Goal: Information Seeking & Learning: Learn about a topic

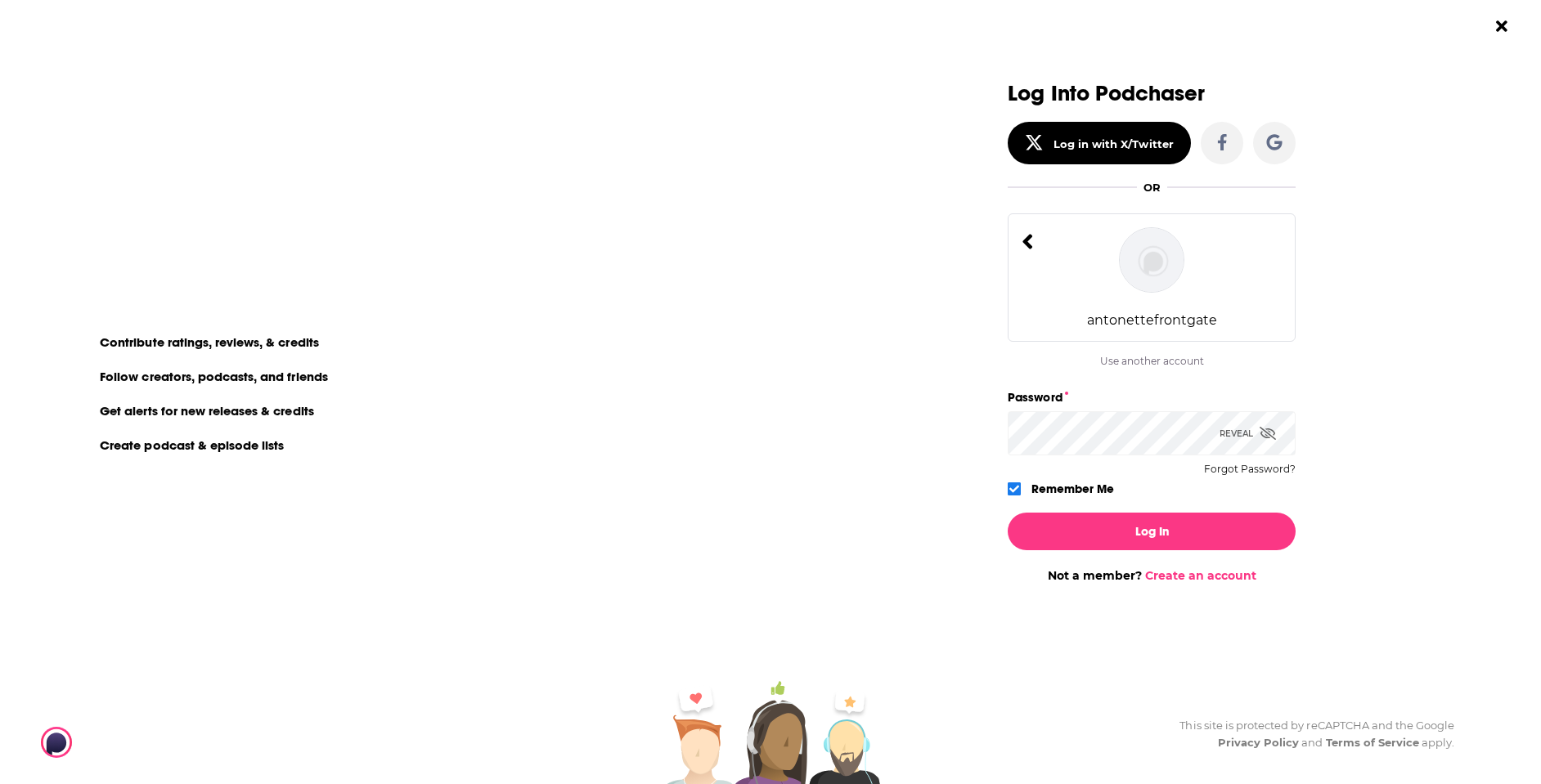
click at [1124, 306] on div "antonettefrontgate" at bounding box center [1152, 277] width 288 height 129
click at [1091, 272] on div "antonettefrontgate" at bounding box center [1152, 277] width 288 height 129
click at [1123, 536] on button "Log In" at bounding box center [1152, 531] width 288 height 38
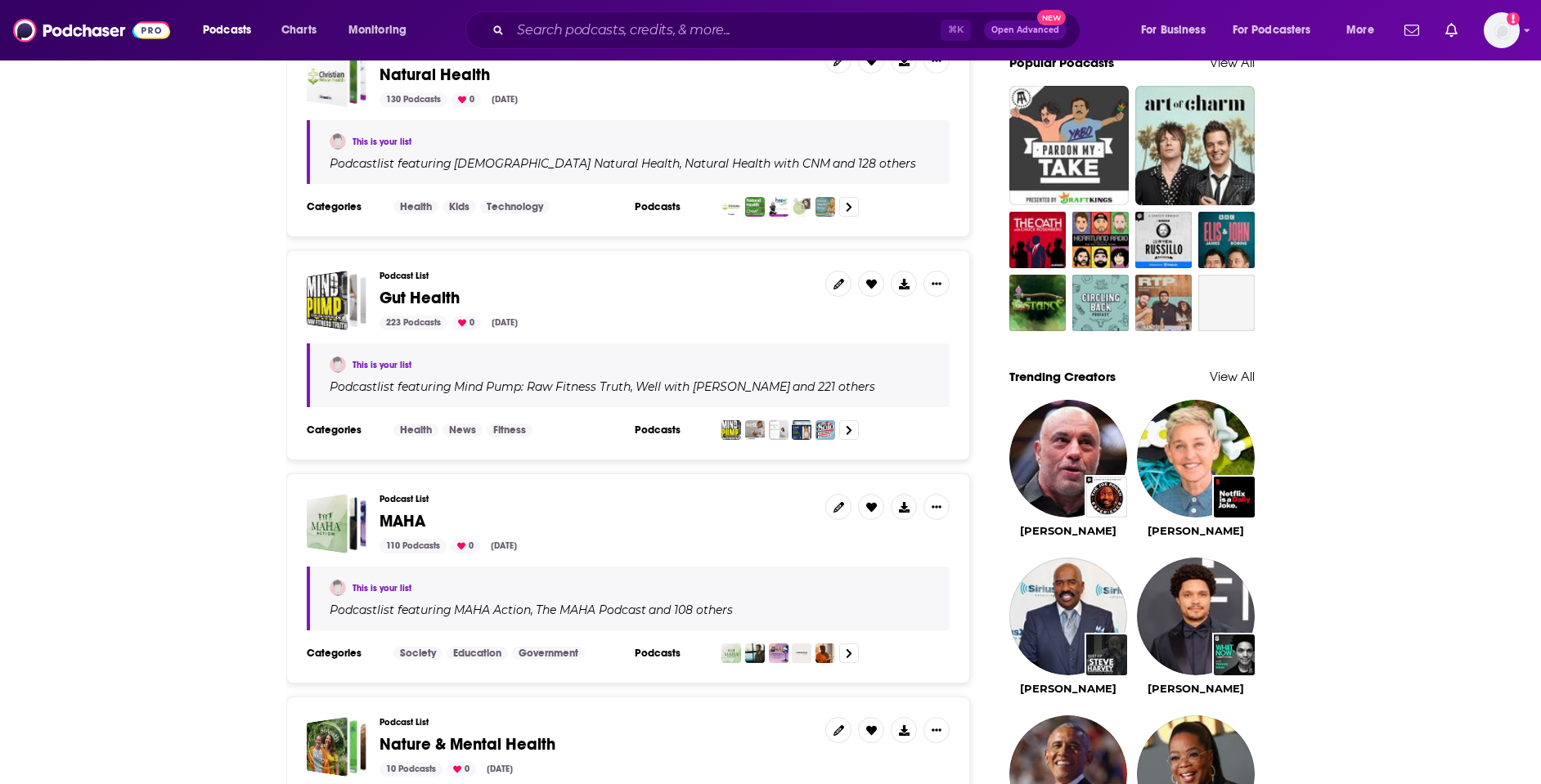
scroll to position [1146, 0]
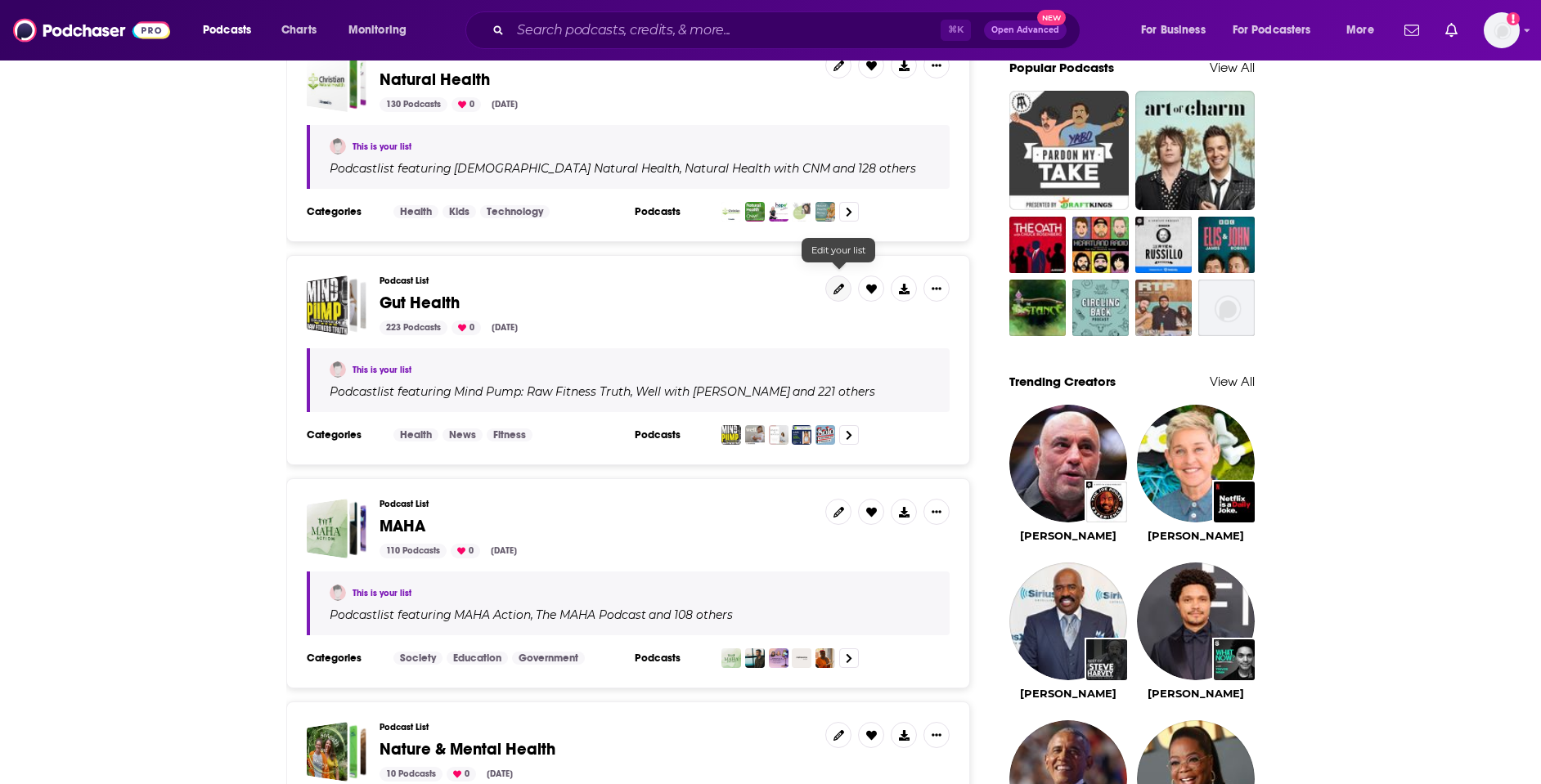
click at [839, 284] on icon at bounding box center [839, 289] width 10 height 10
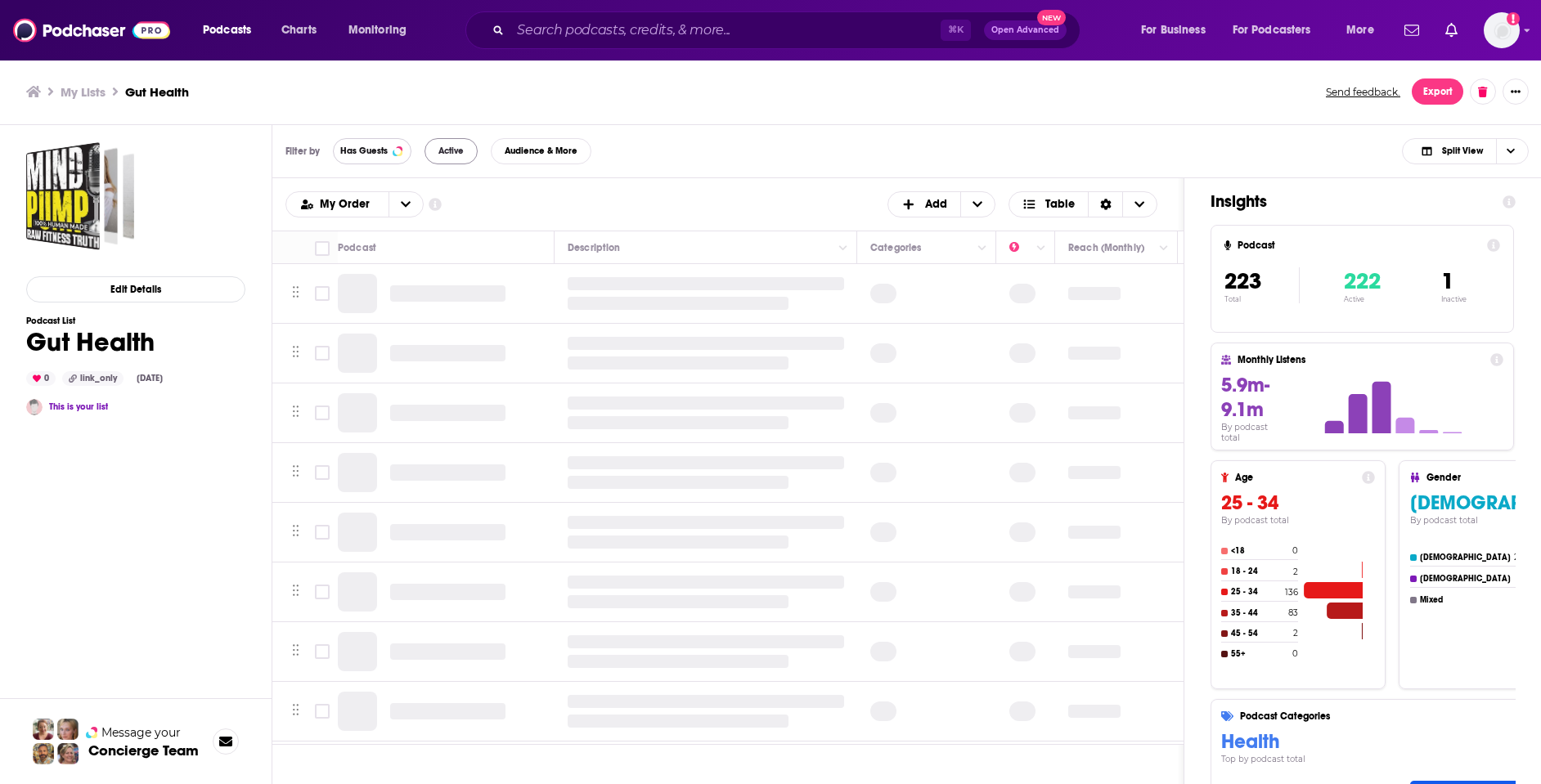
click at [358, 149] on span "Has Guests" at bounding box center [363, 151] width 47 height 9
click at [436, 160] on button "Active" at bounding box center [451, 151] width 53 height 26
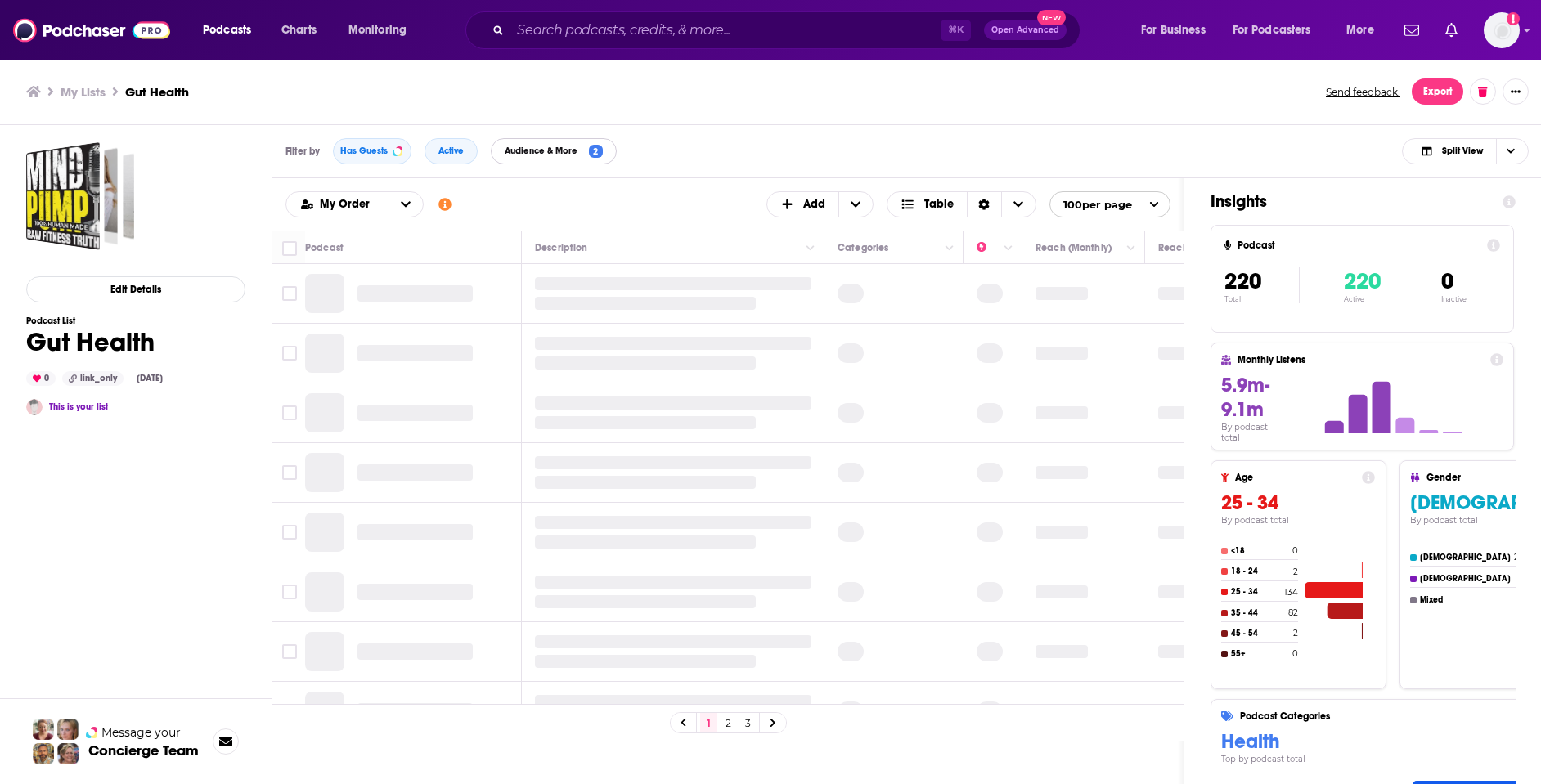
click at [559, 154] on span "Audience & More" at bounding box center [544, 151] width 79 height 9
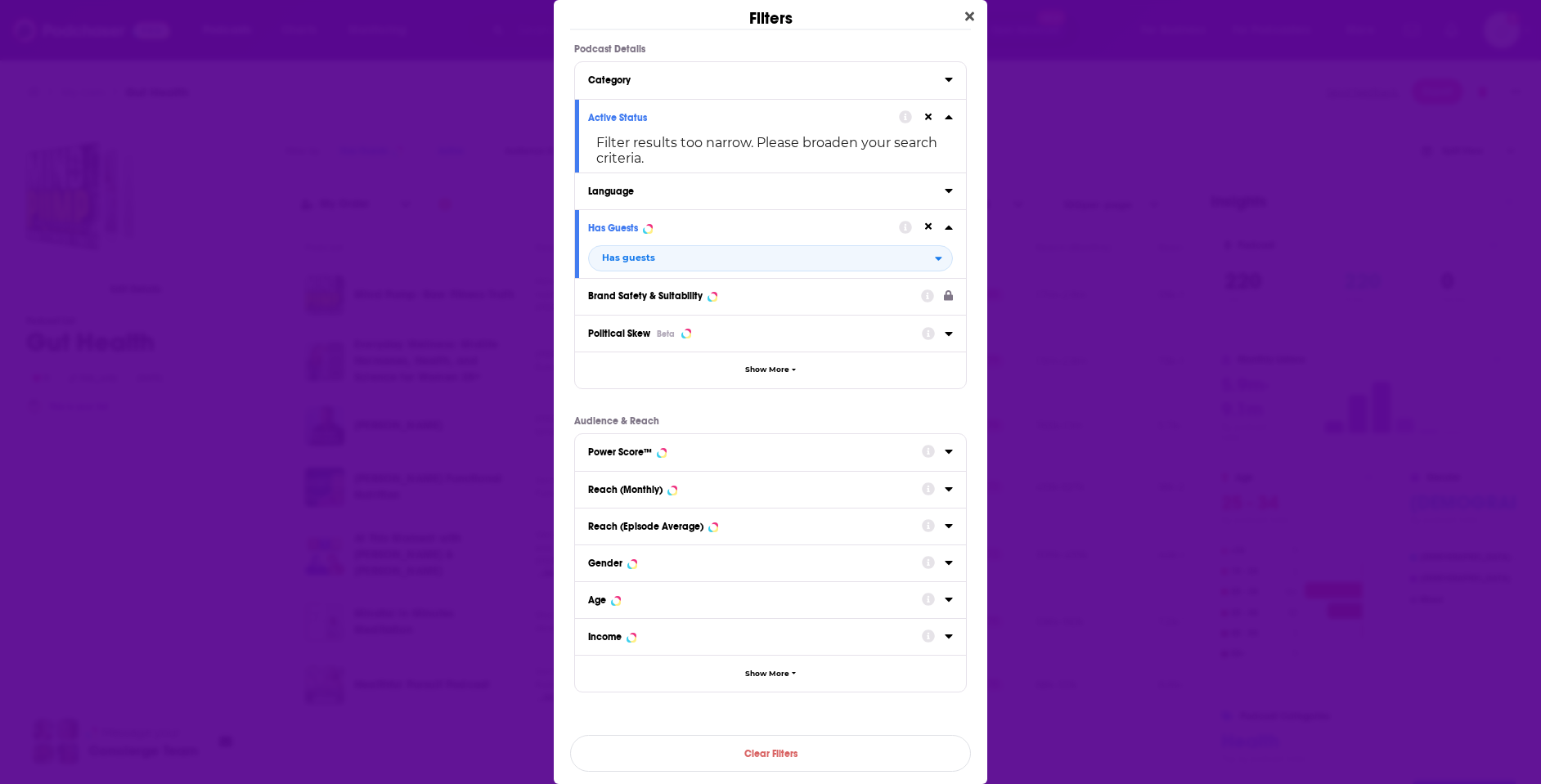
scroll to position [3, 0]
click at [689, 493] on button "Reach (Monthly)" at bounding box center [754, 486] width 334 height 21
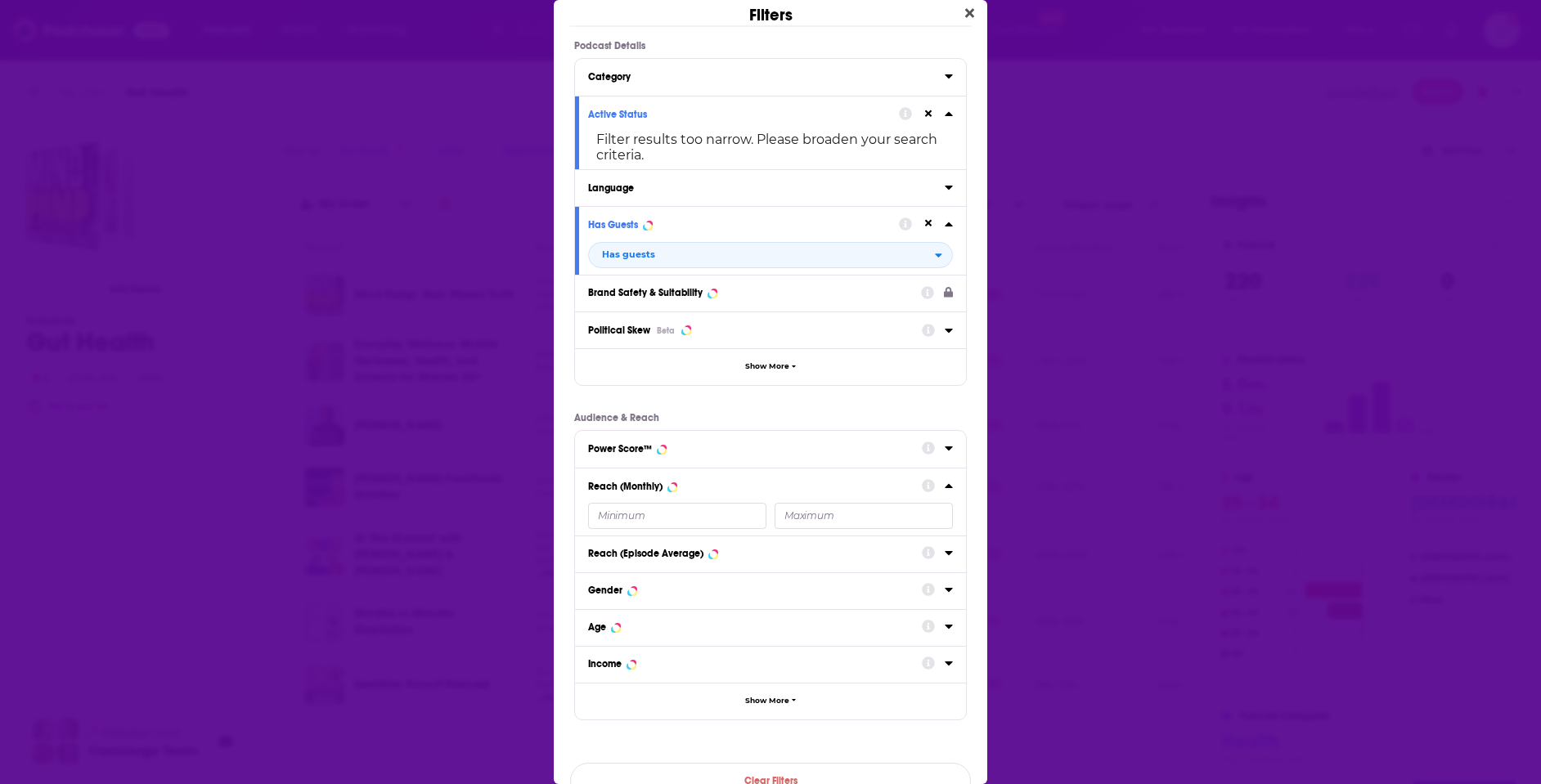
click at [839, 518] on input "Dialog" at bounding box center [864, 516] width 179 height 26
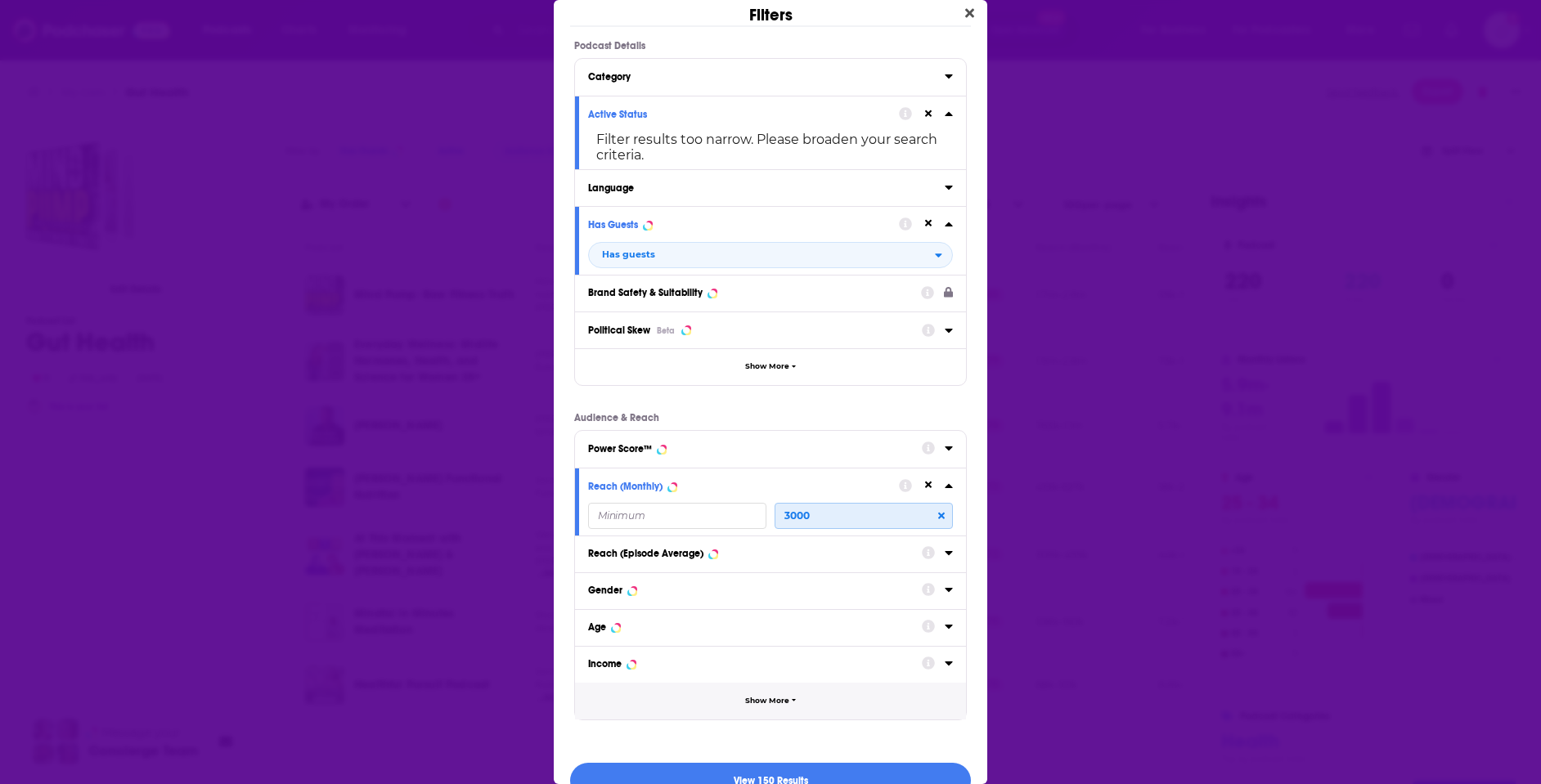
scroll to position [84, 0]
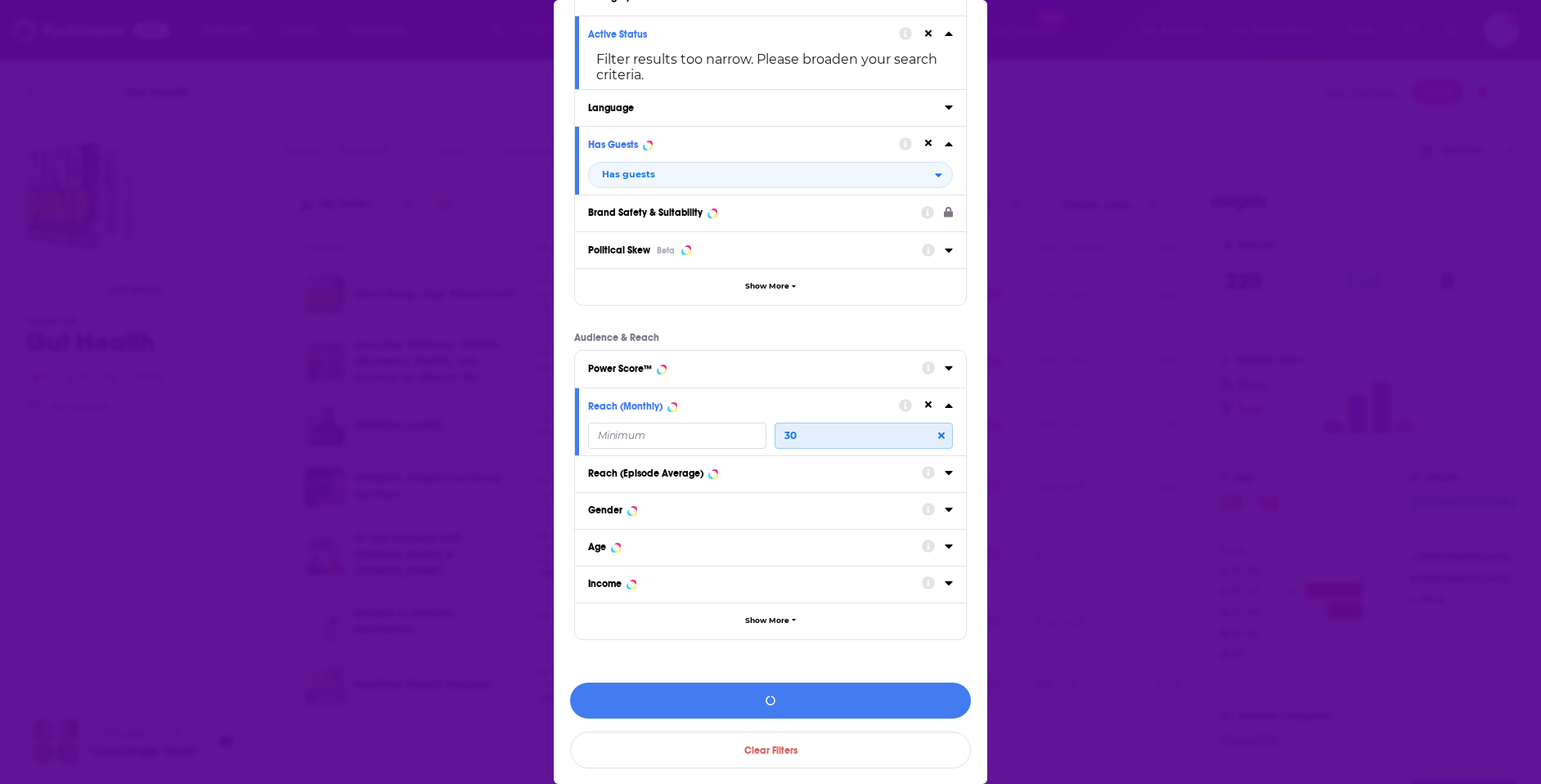
type input "3"
type input "2900"
click at [850, 698] on button "View 148 Results" at bounding box center [770, 700] width 400 height 37
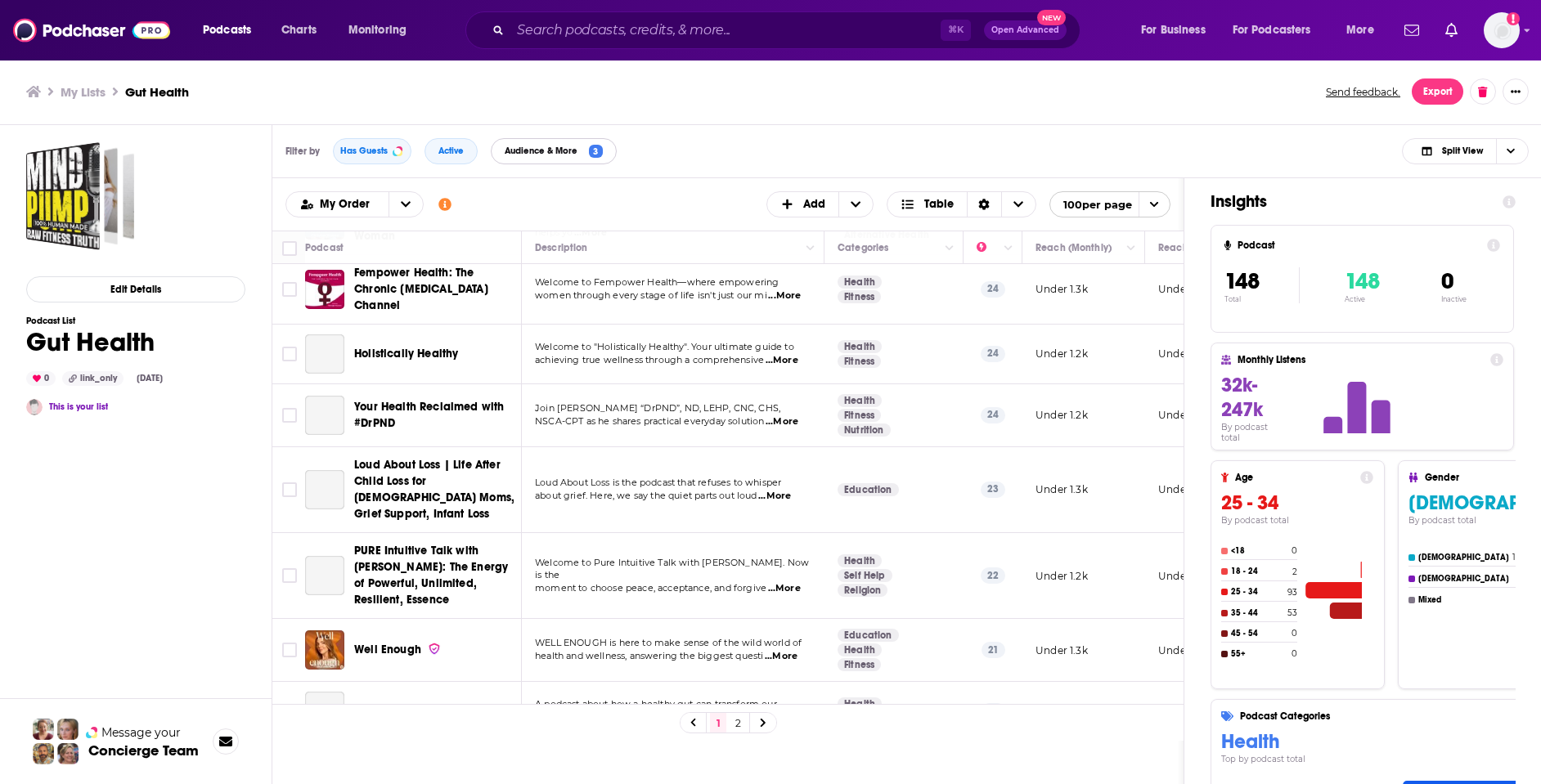
scroll to position [6094, 0]
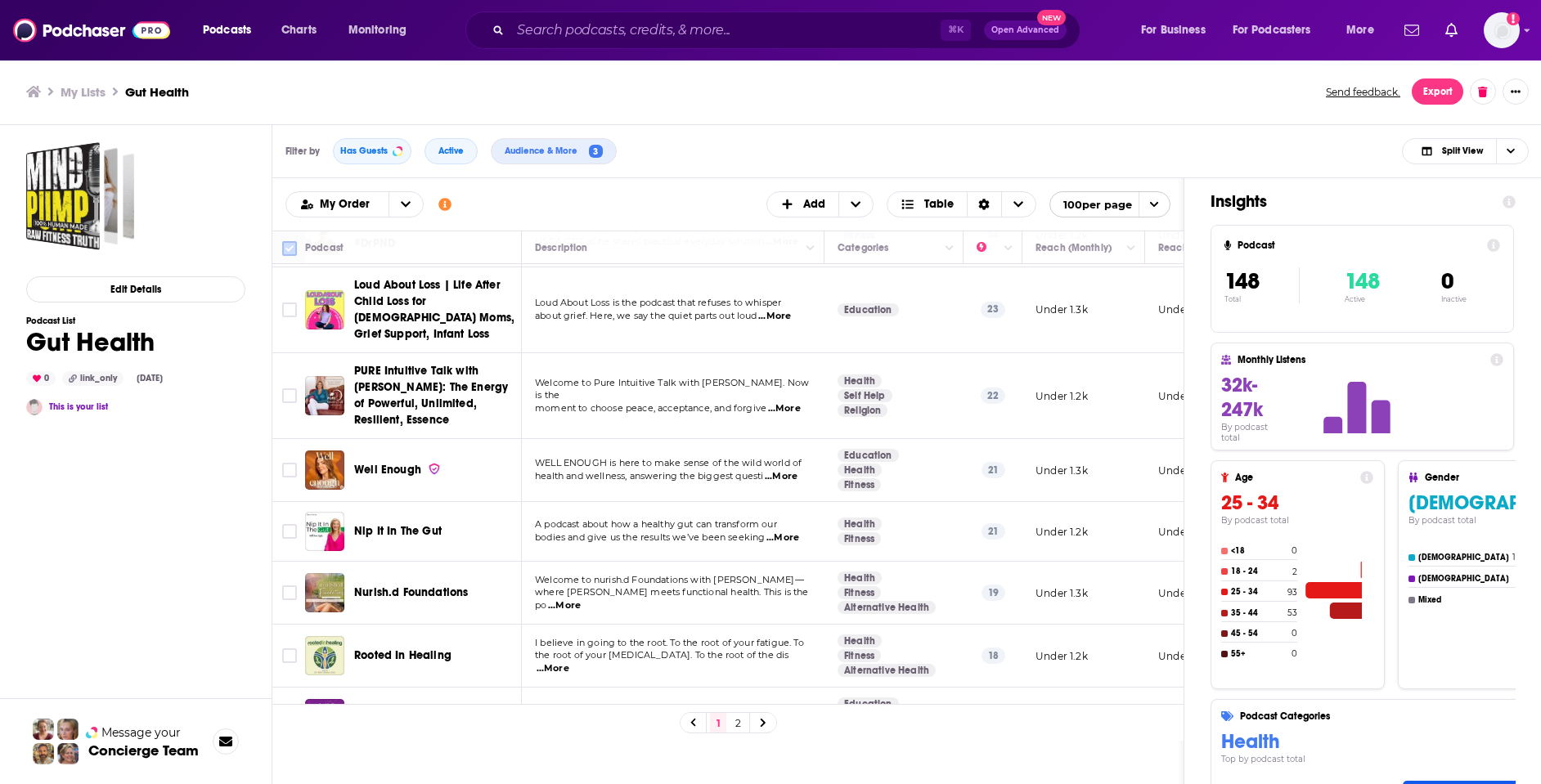
click at [291, 242] on input "Toggle select all" at bounding box center [289, 248] width 15 height 15
checkbox input "true"
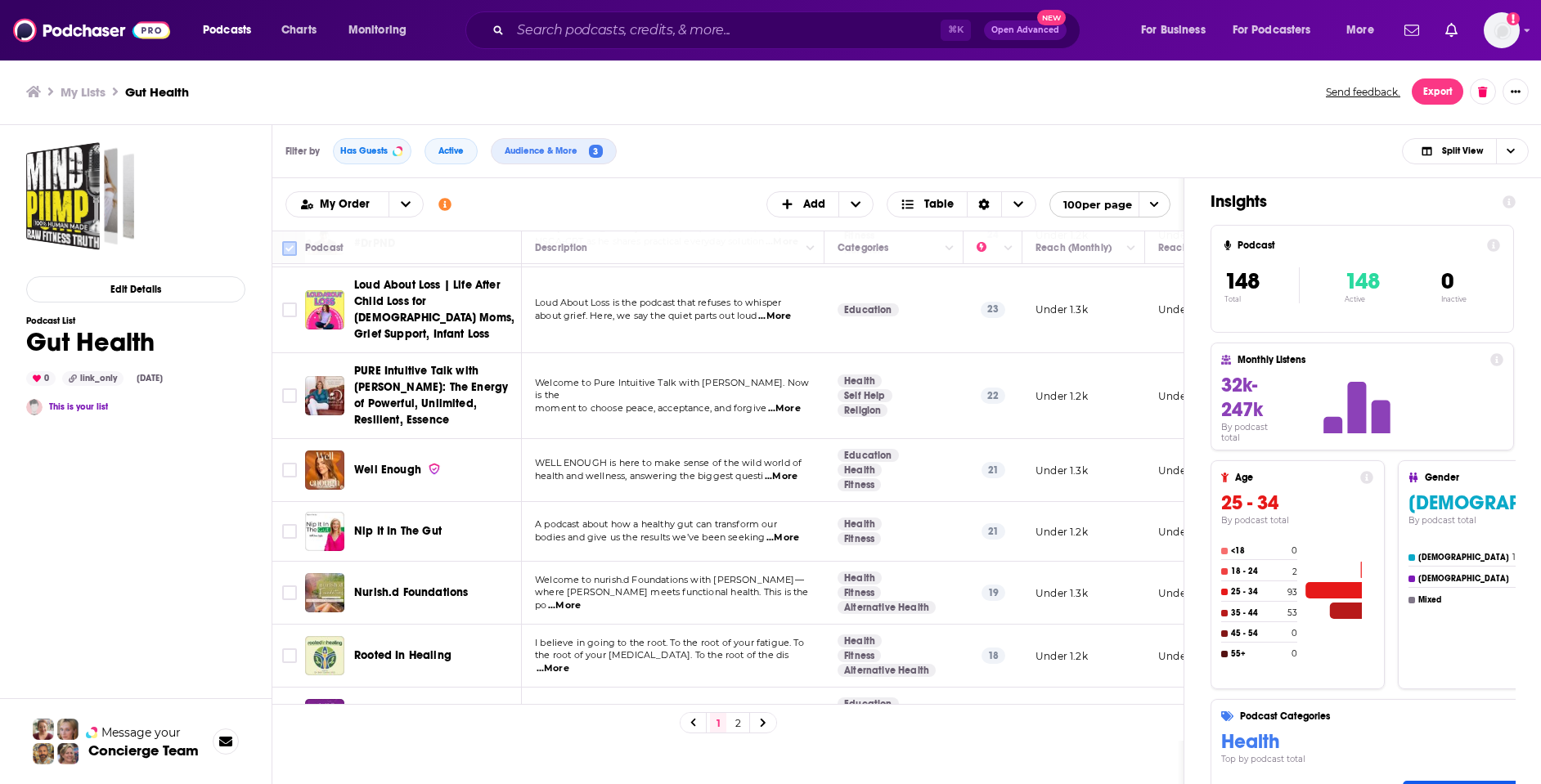
checkbox input "true"
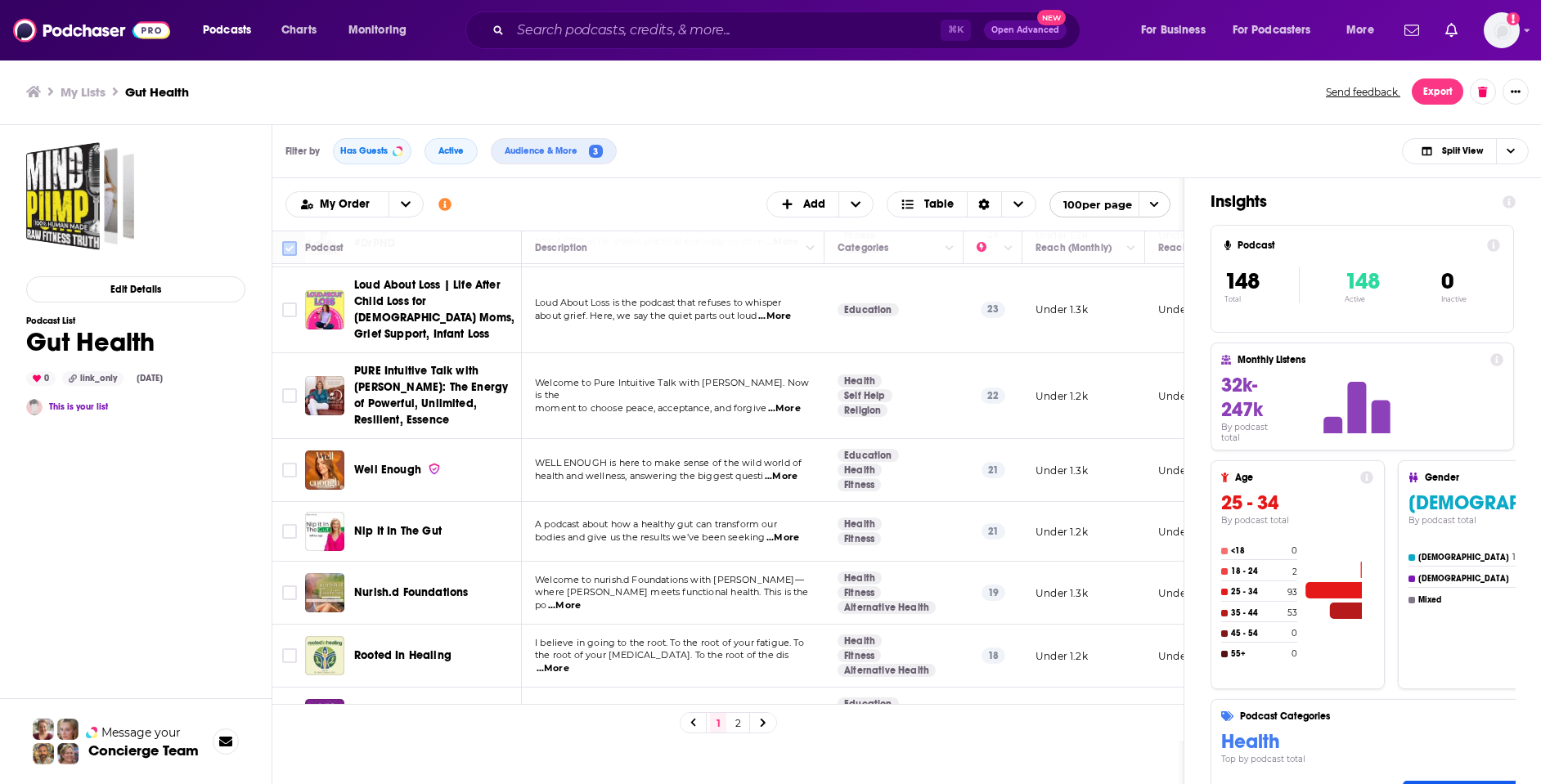
checkbox input "true"
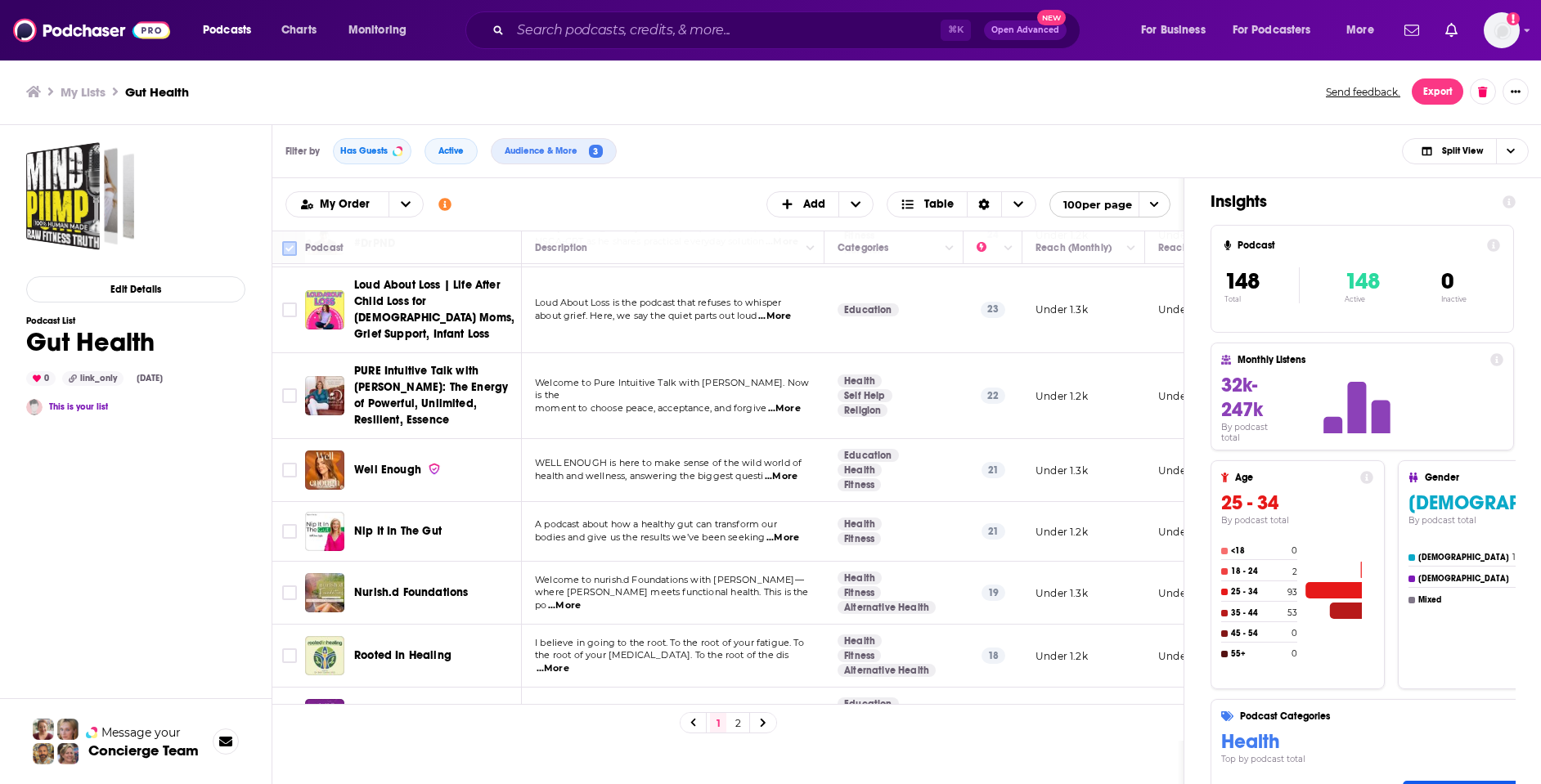
checkbox input "true"
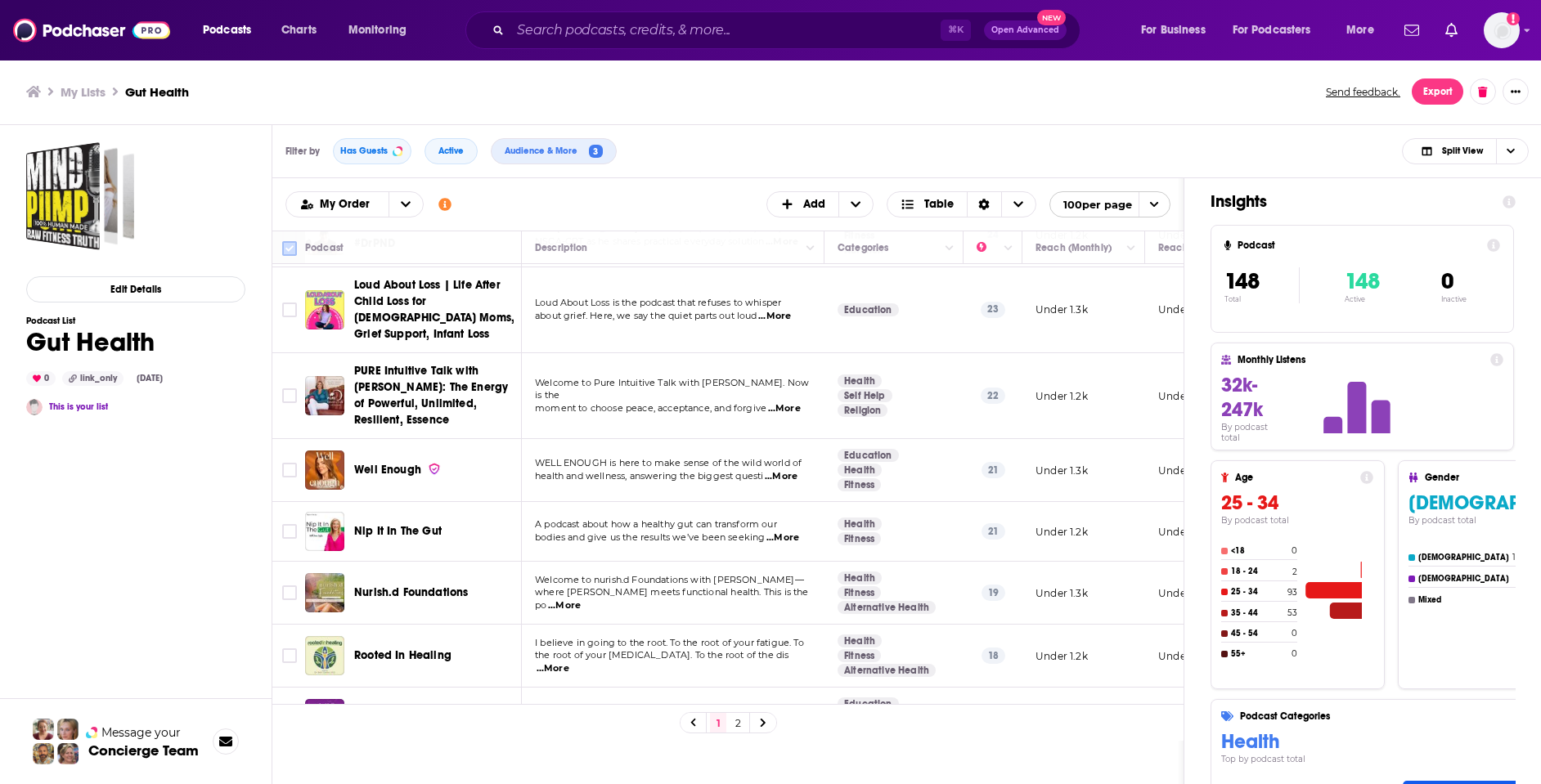
checkbox input "true"
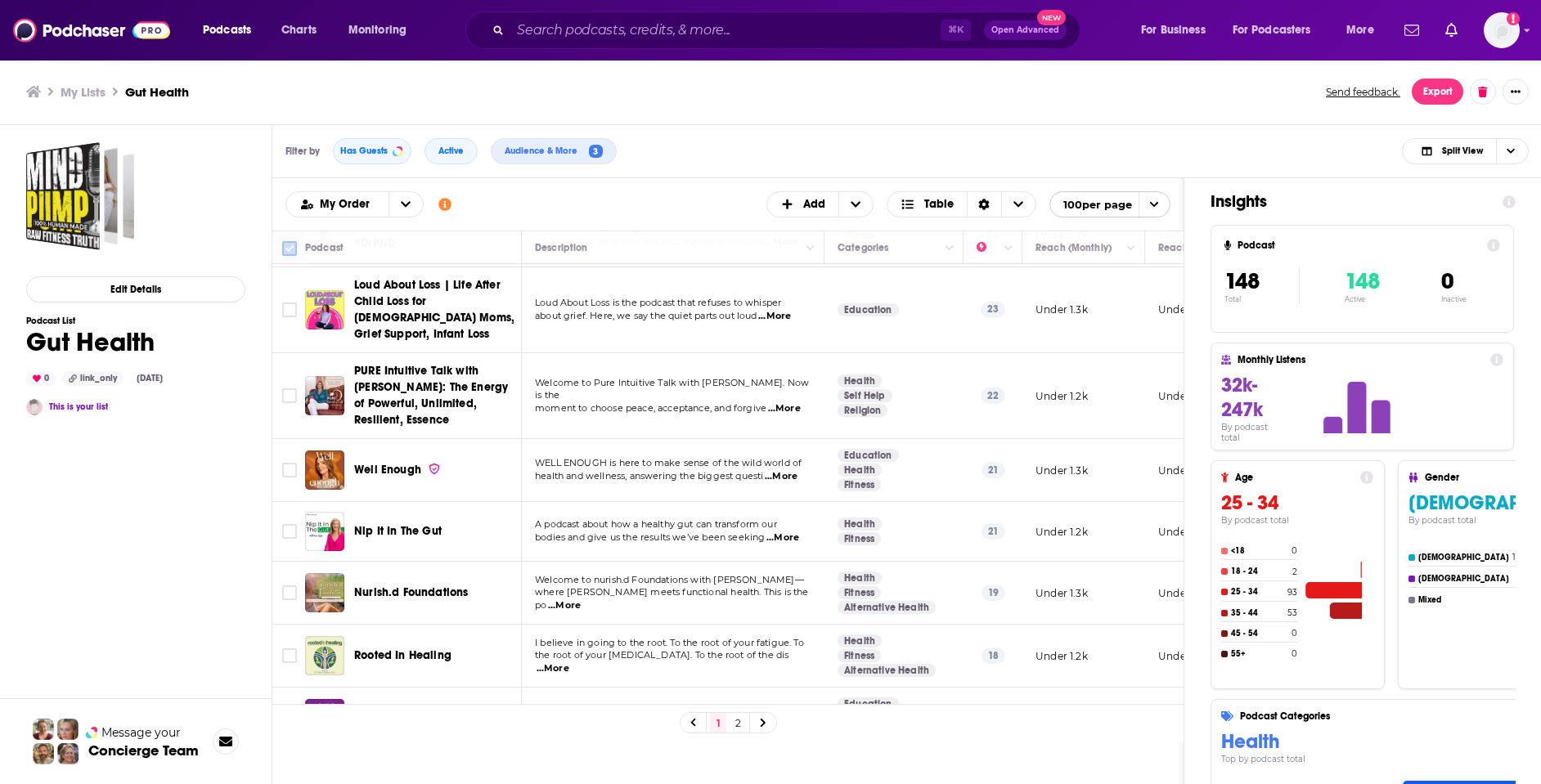
checkbox input "true"
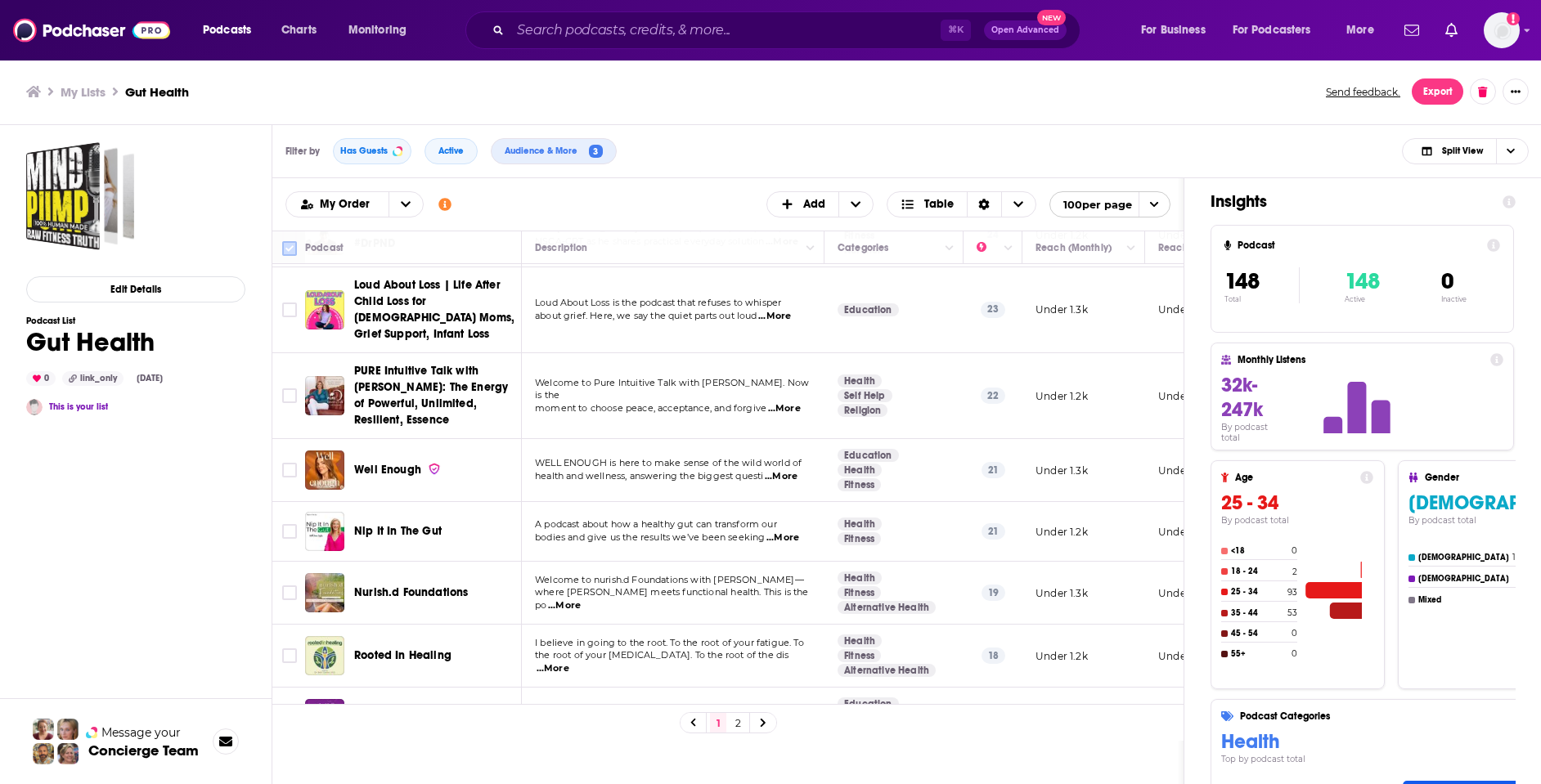
checkbox input "true"
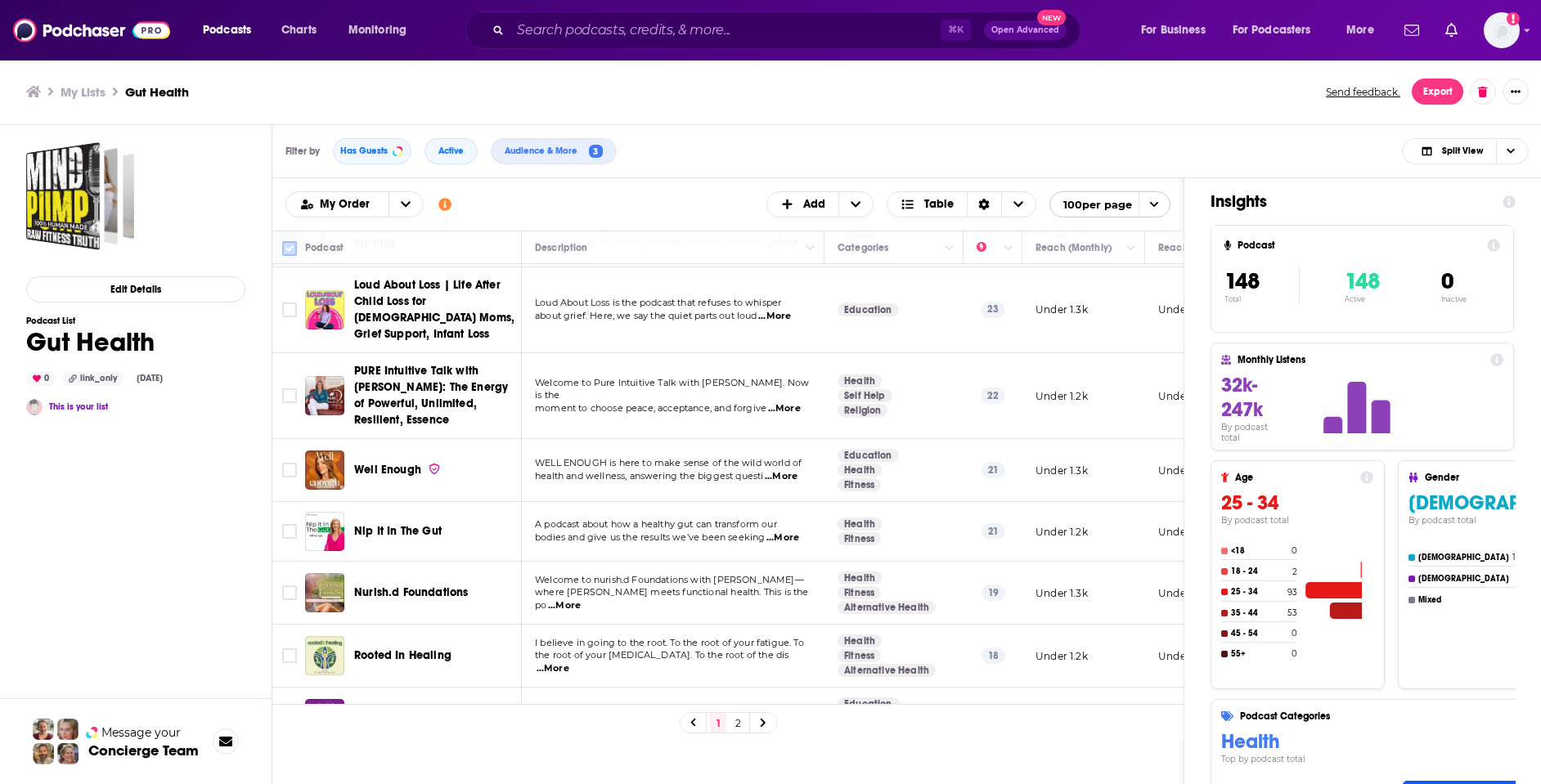
checkbox input "true"
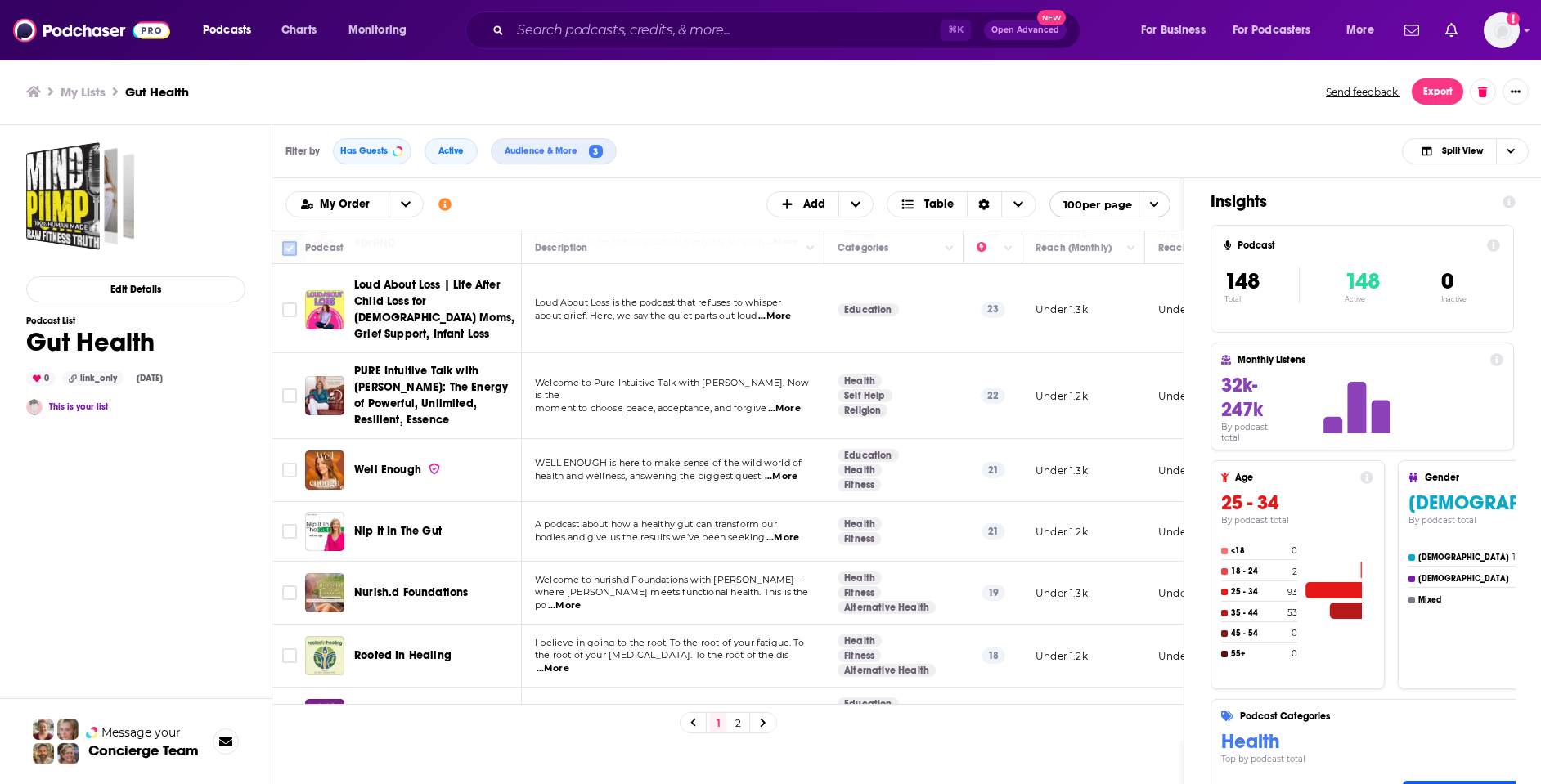
checkbox input "true"
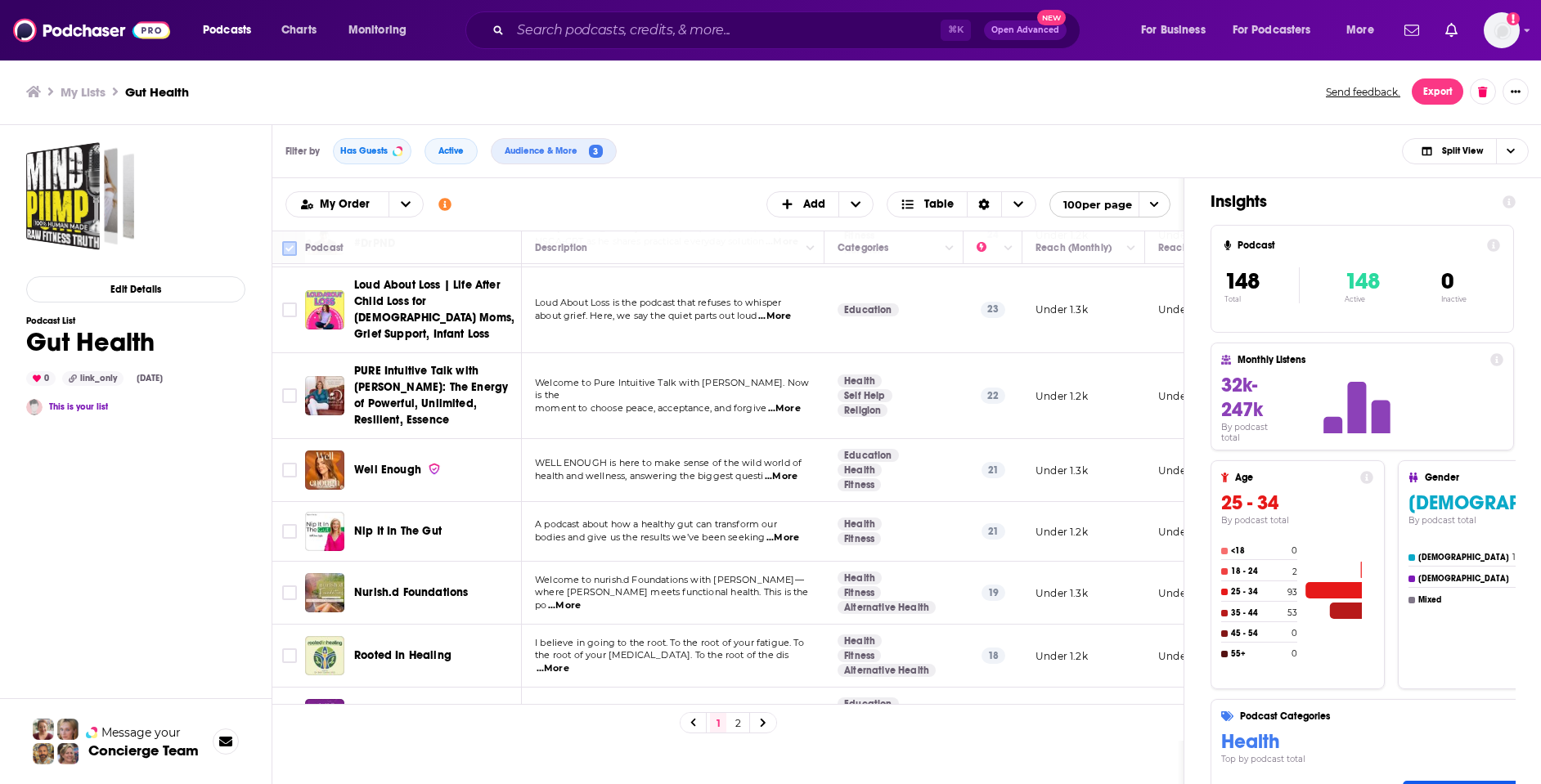
checkbox input "true"
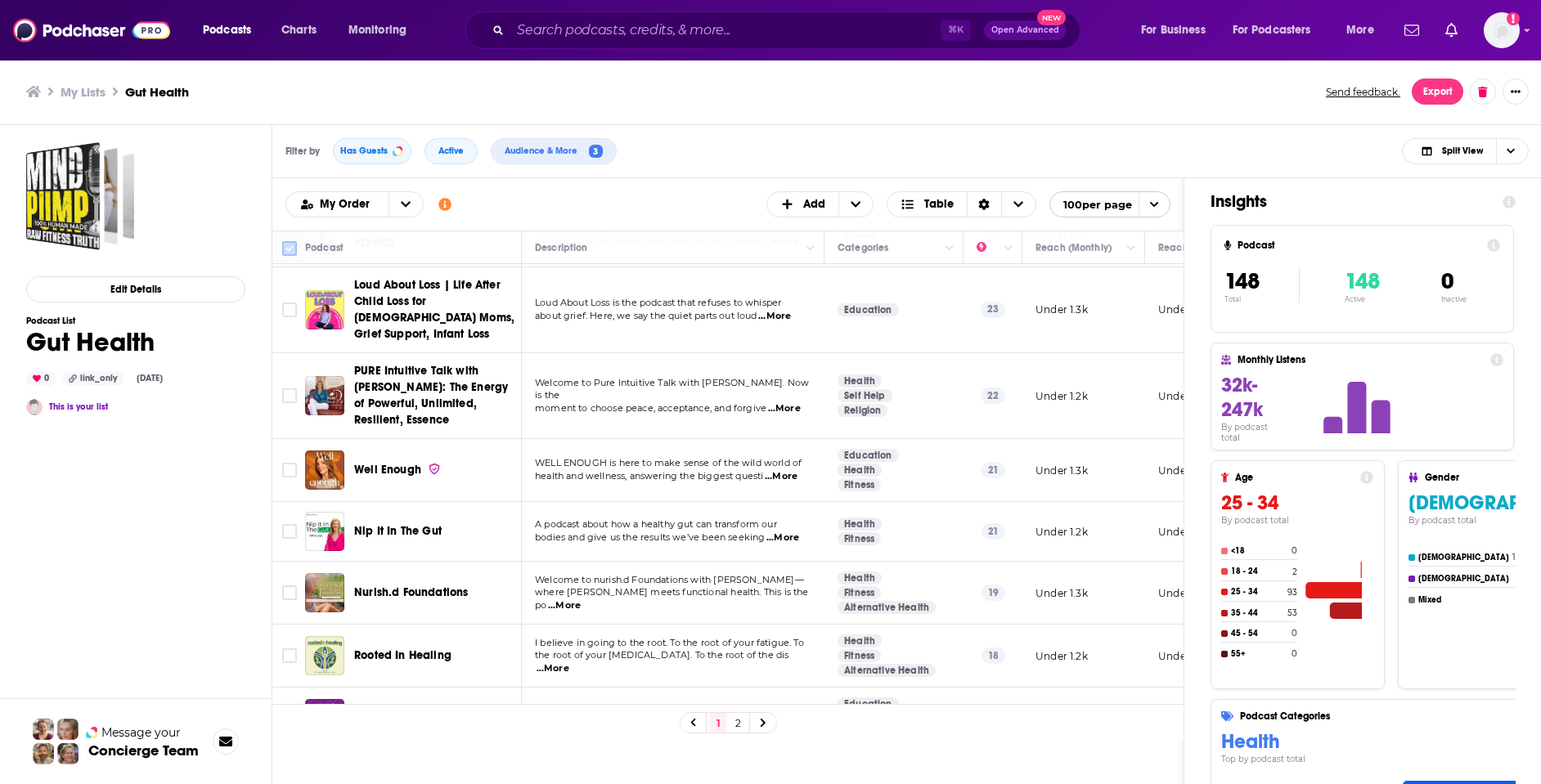
checkbox input "true"
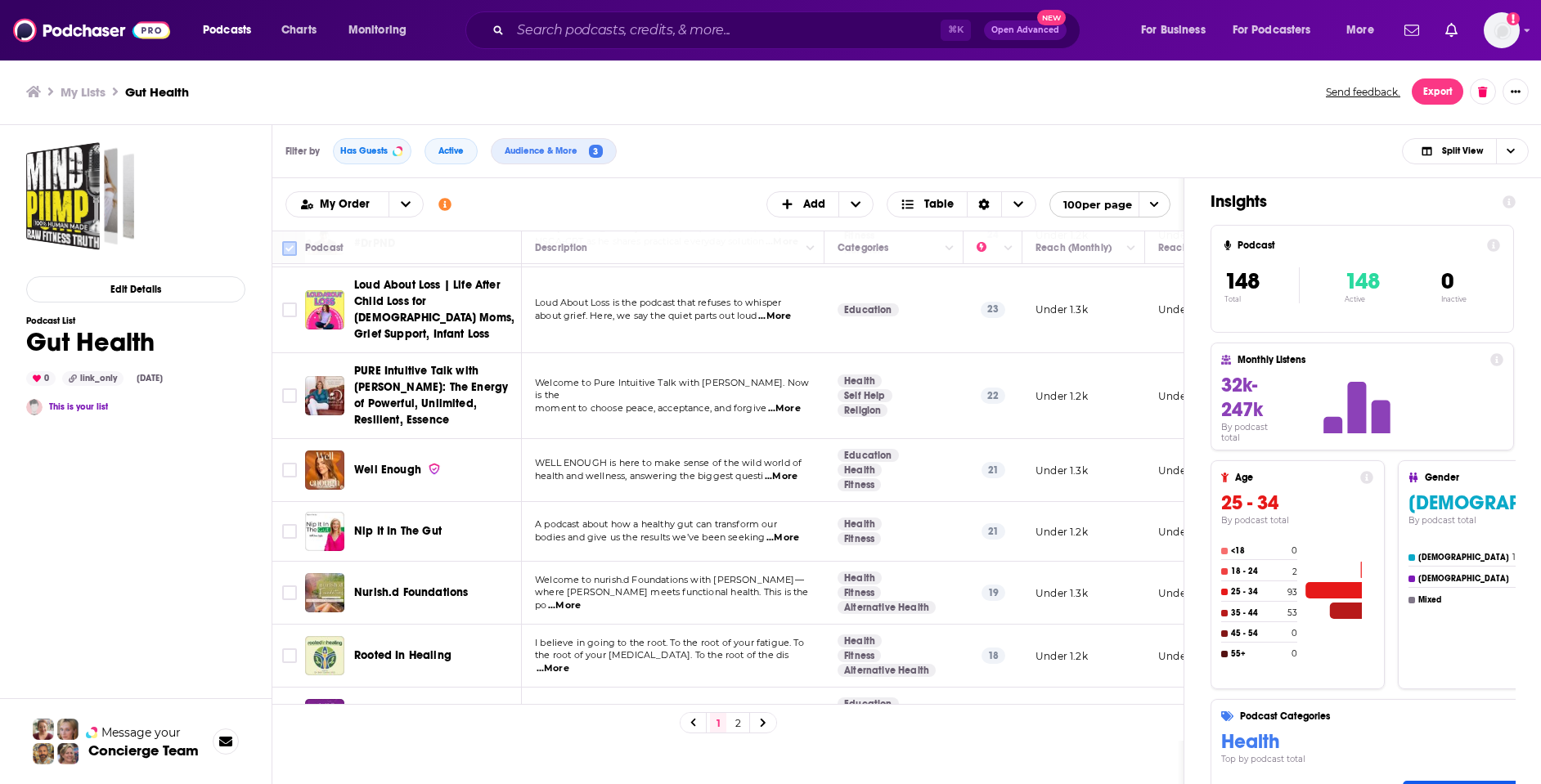
checkbox input "true"
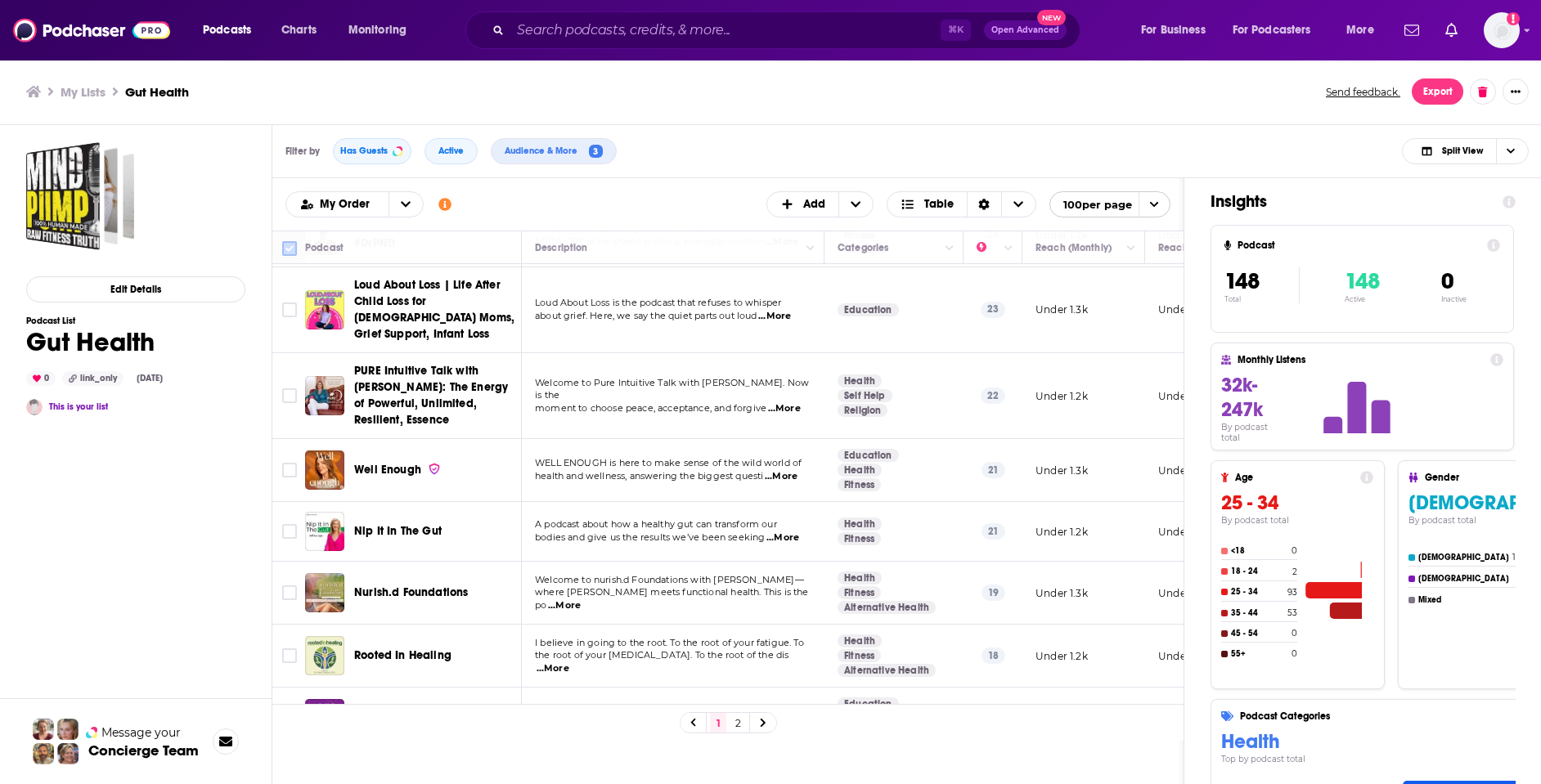
checkbox input "true"
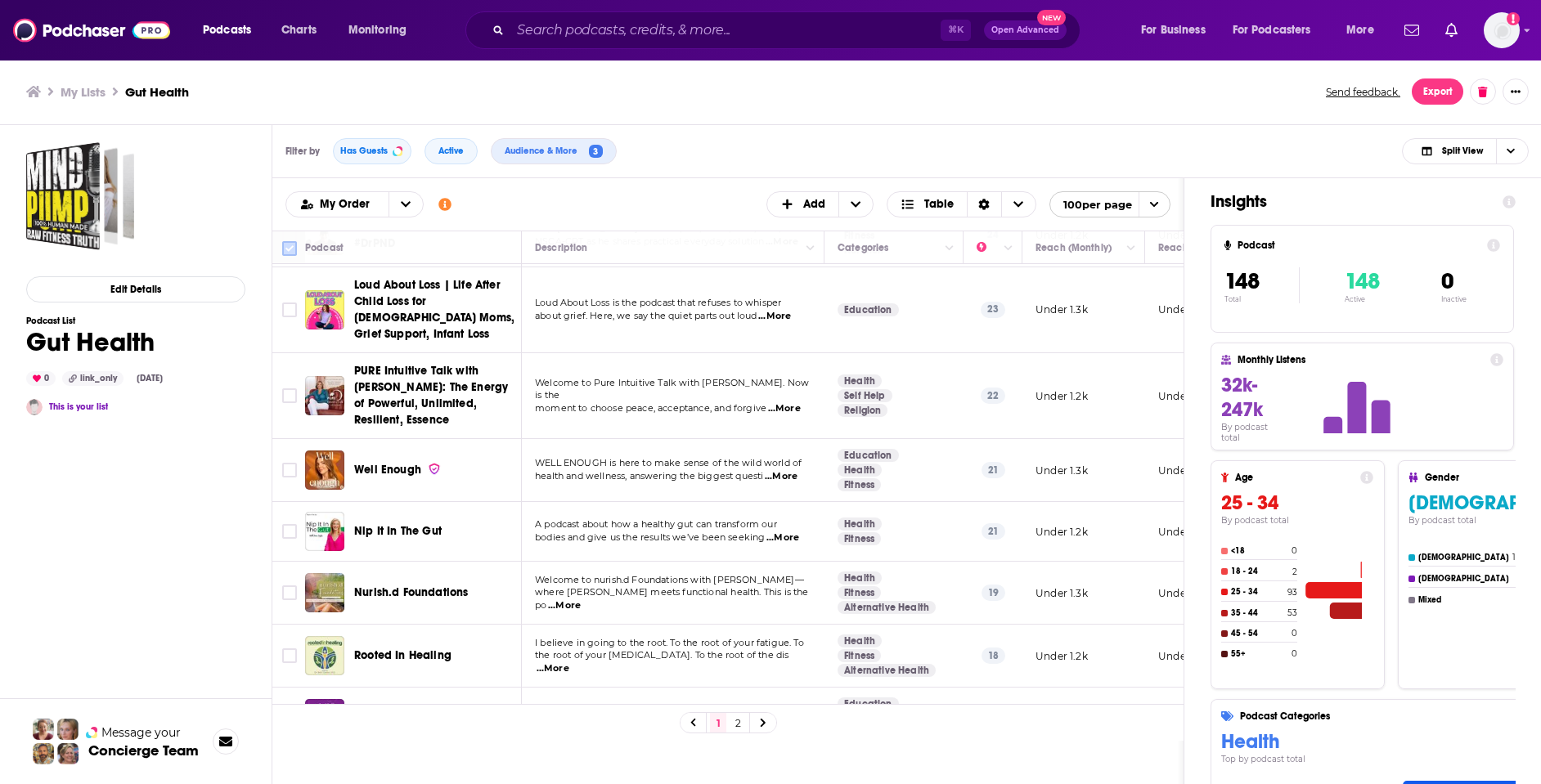
checkbox input "true"
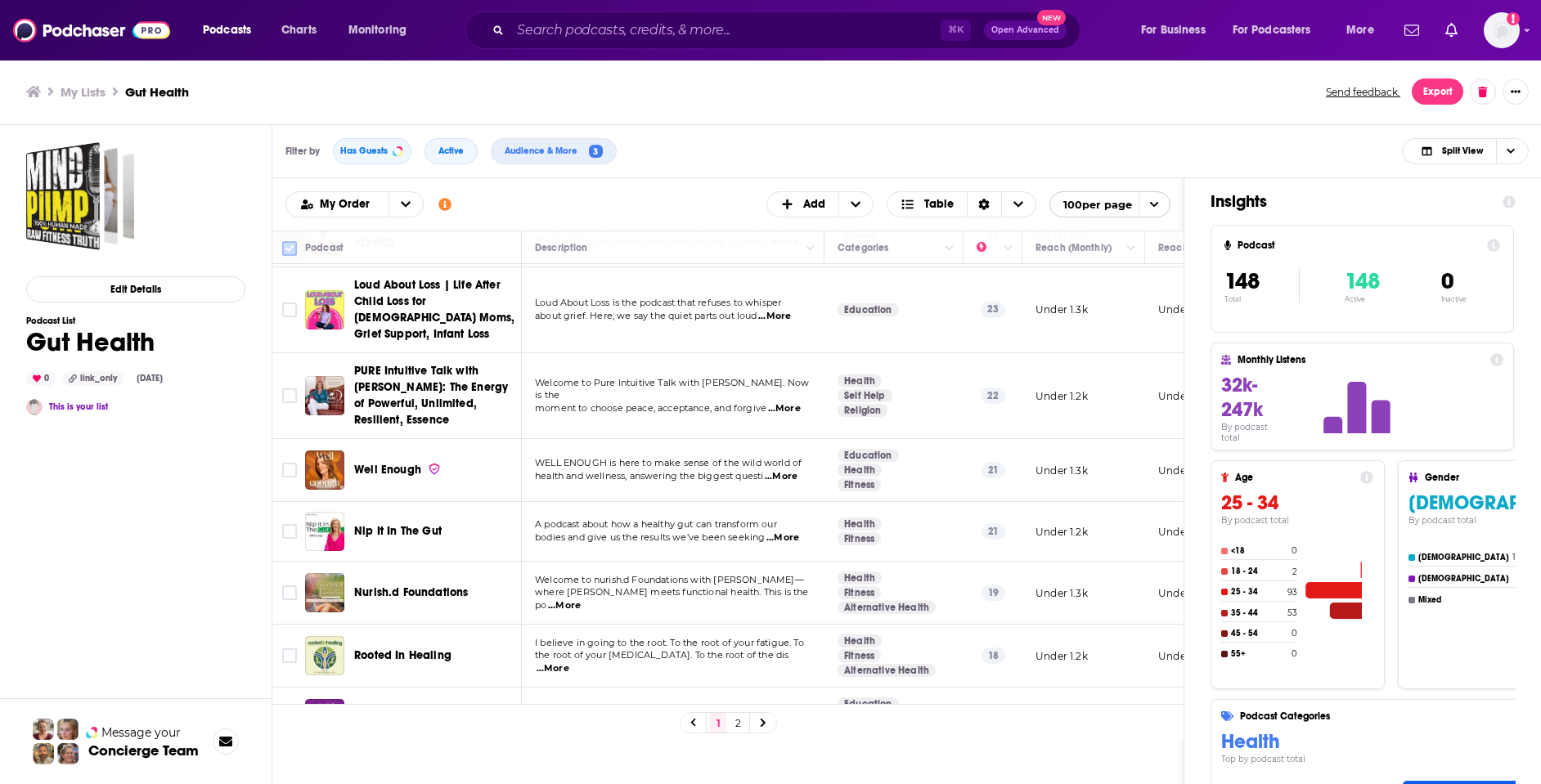
checkbox input "true"
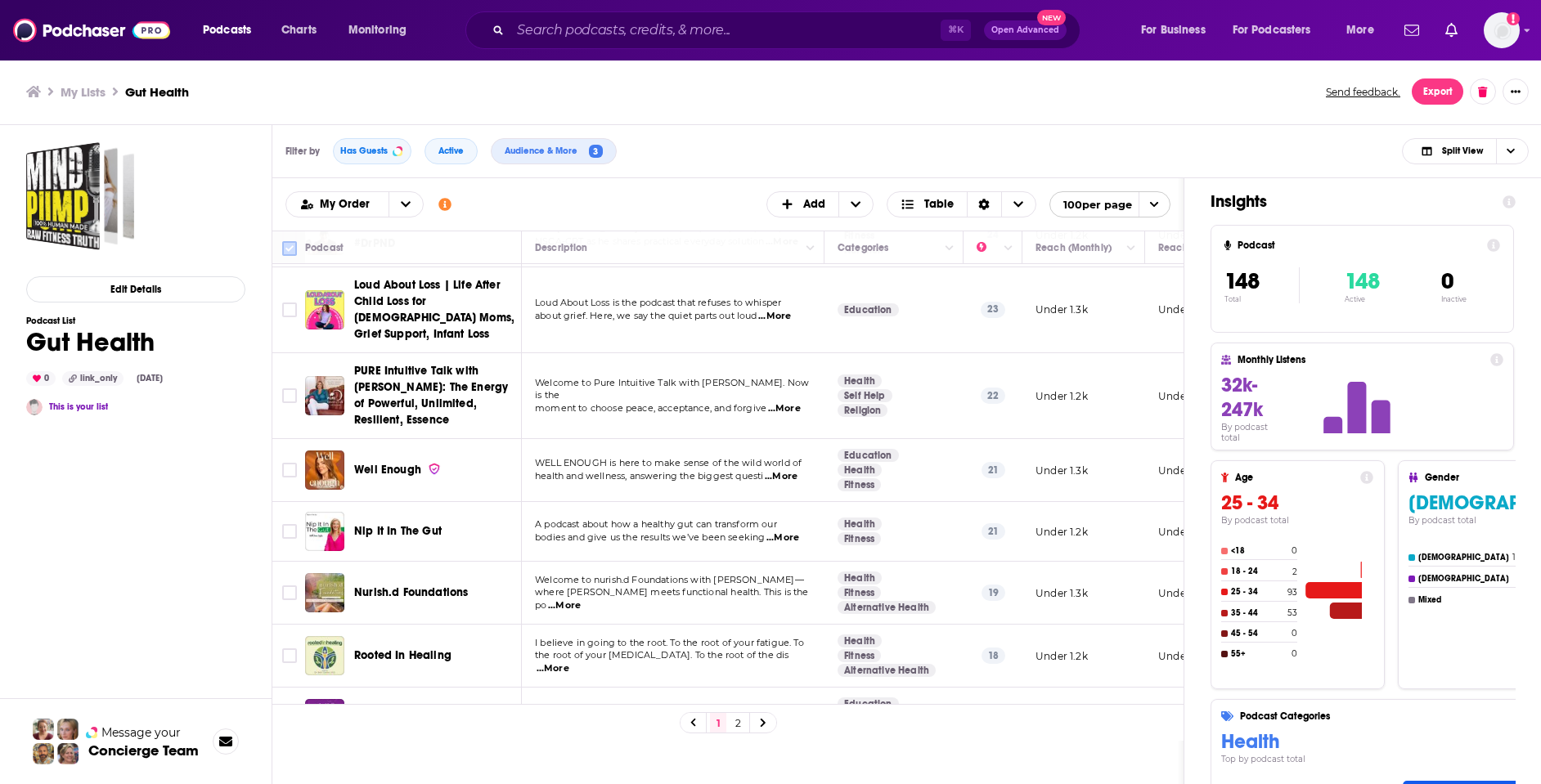
checkbox input "true"
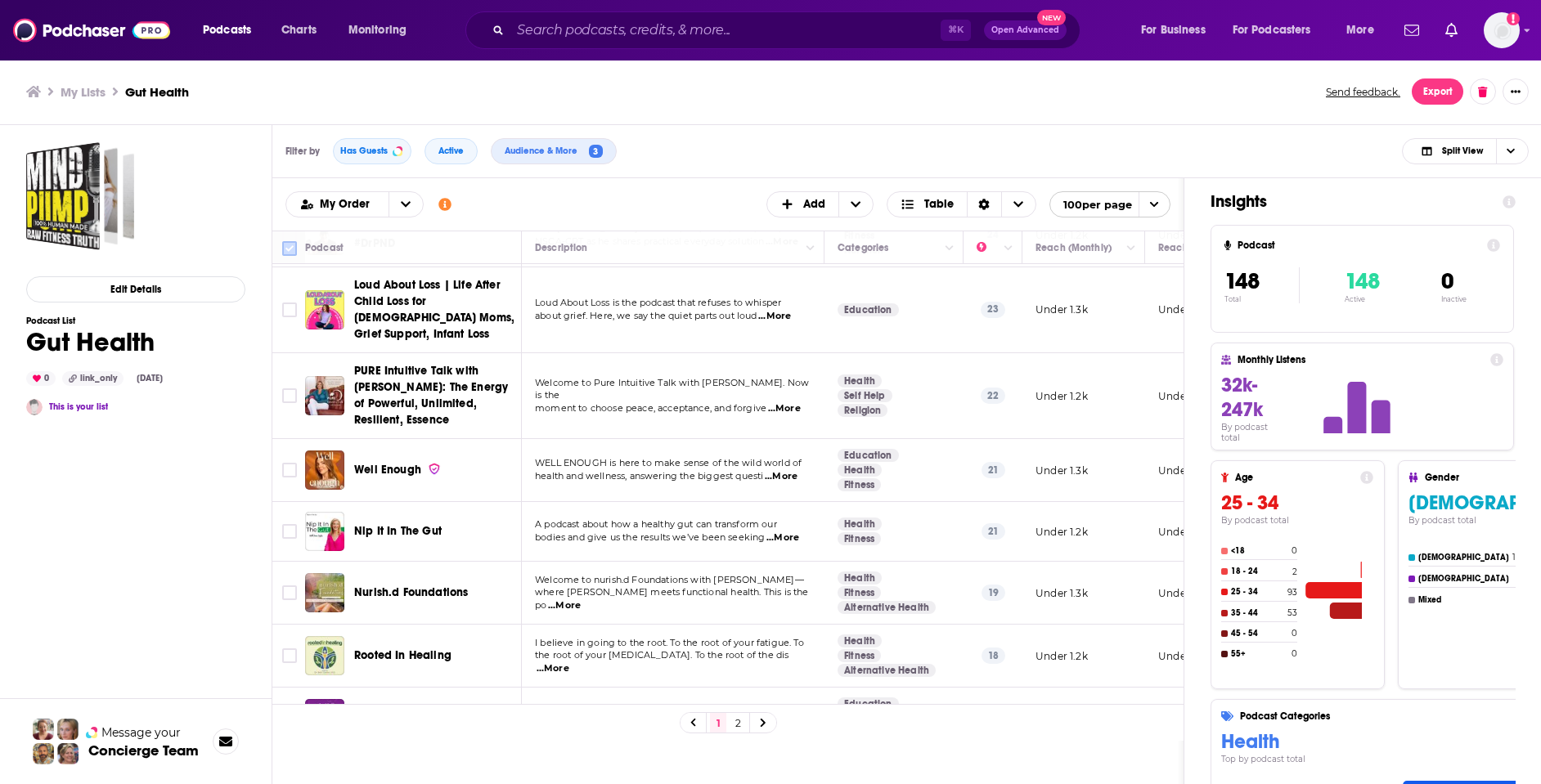
checkbox input "true"
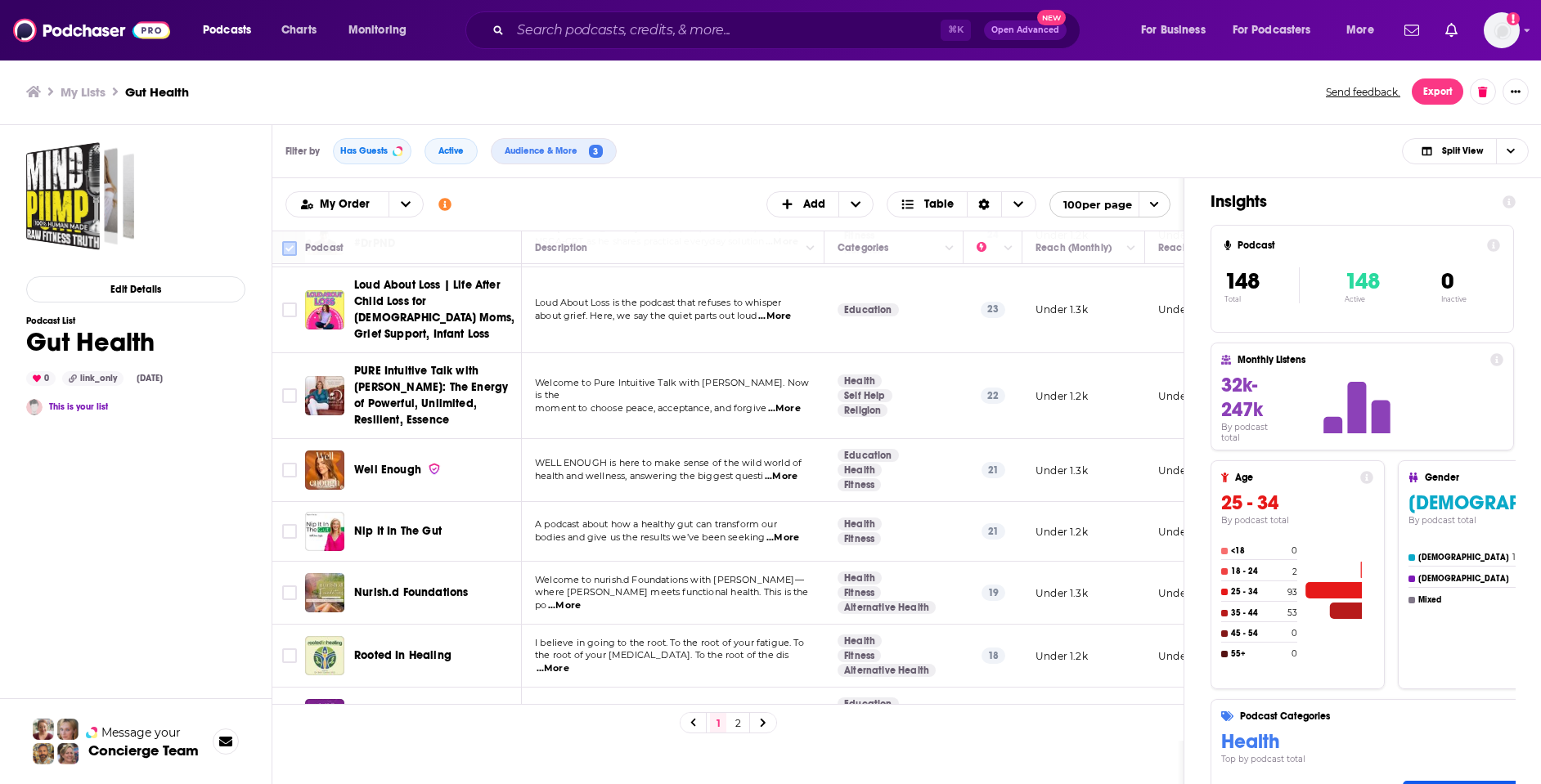
checkbox input "true"
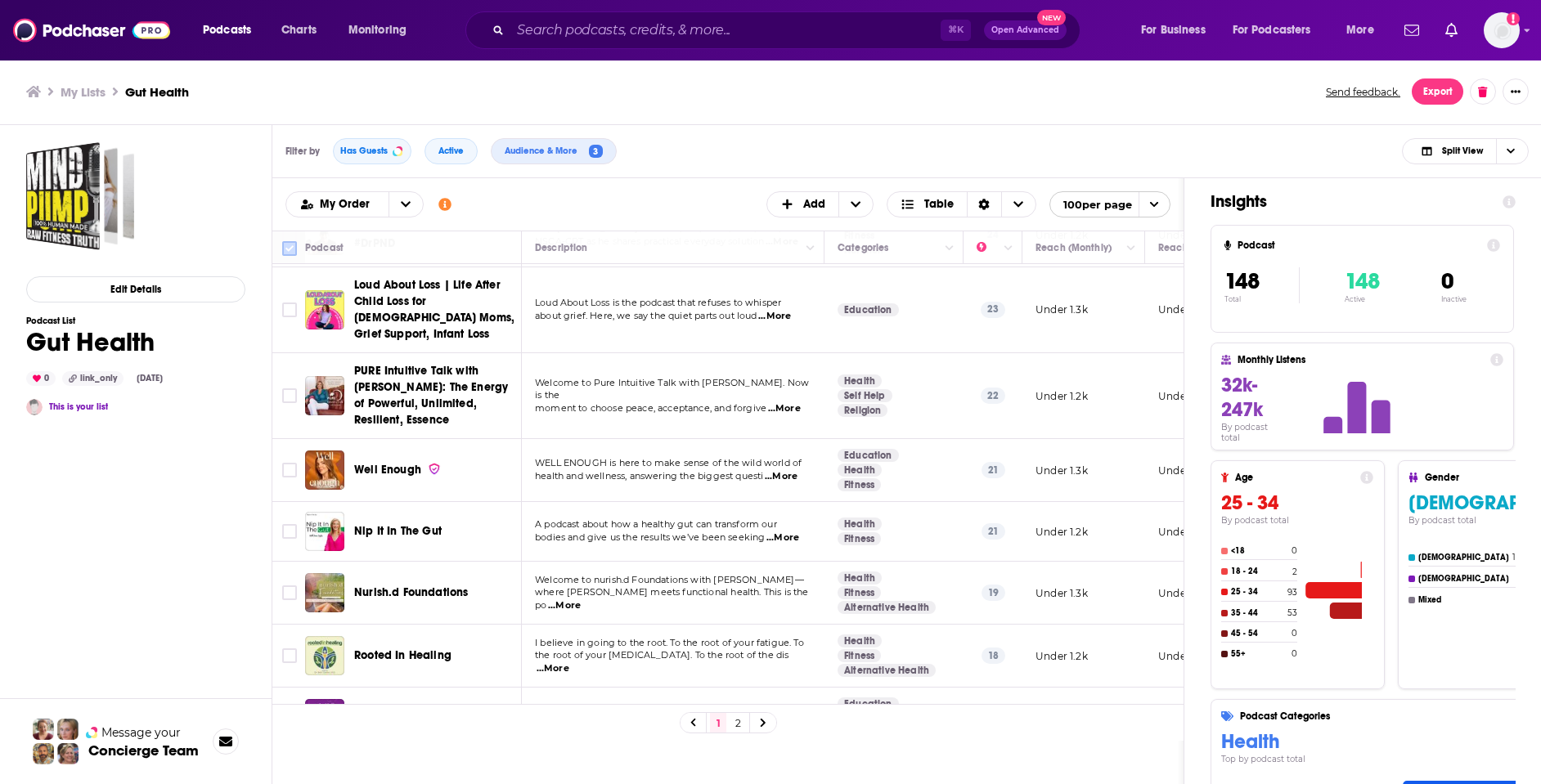
checkbox input "true"
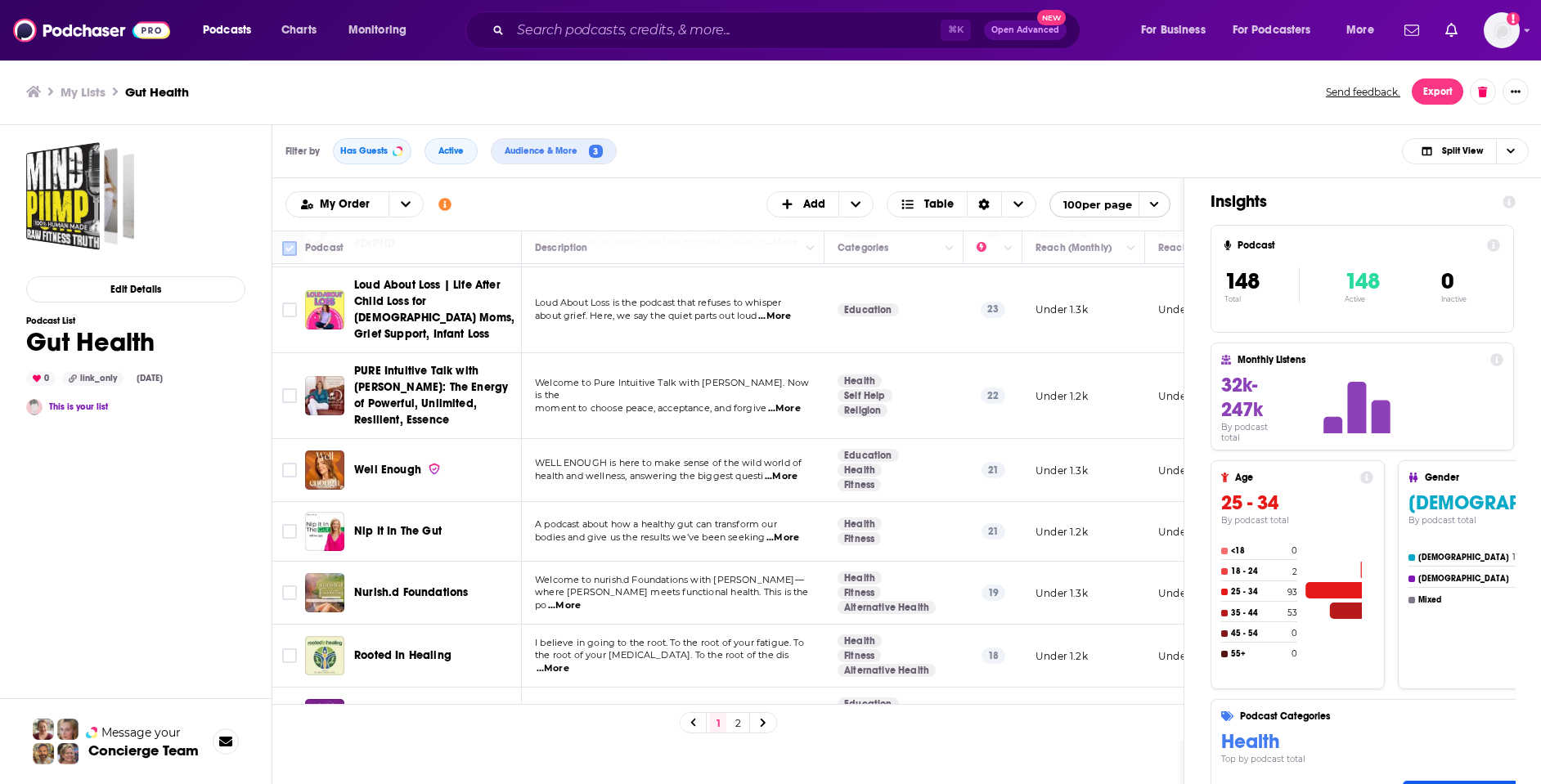
checkbox input "true"
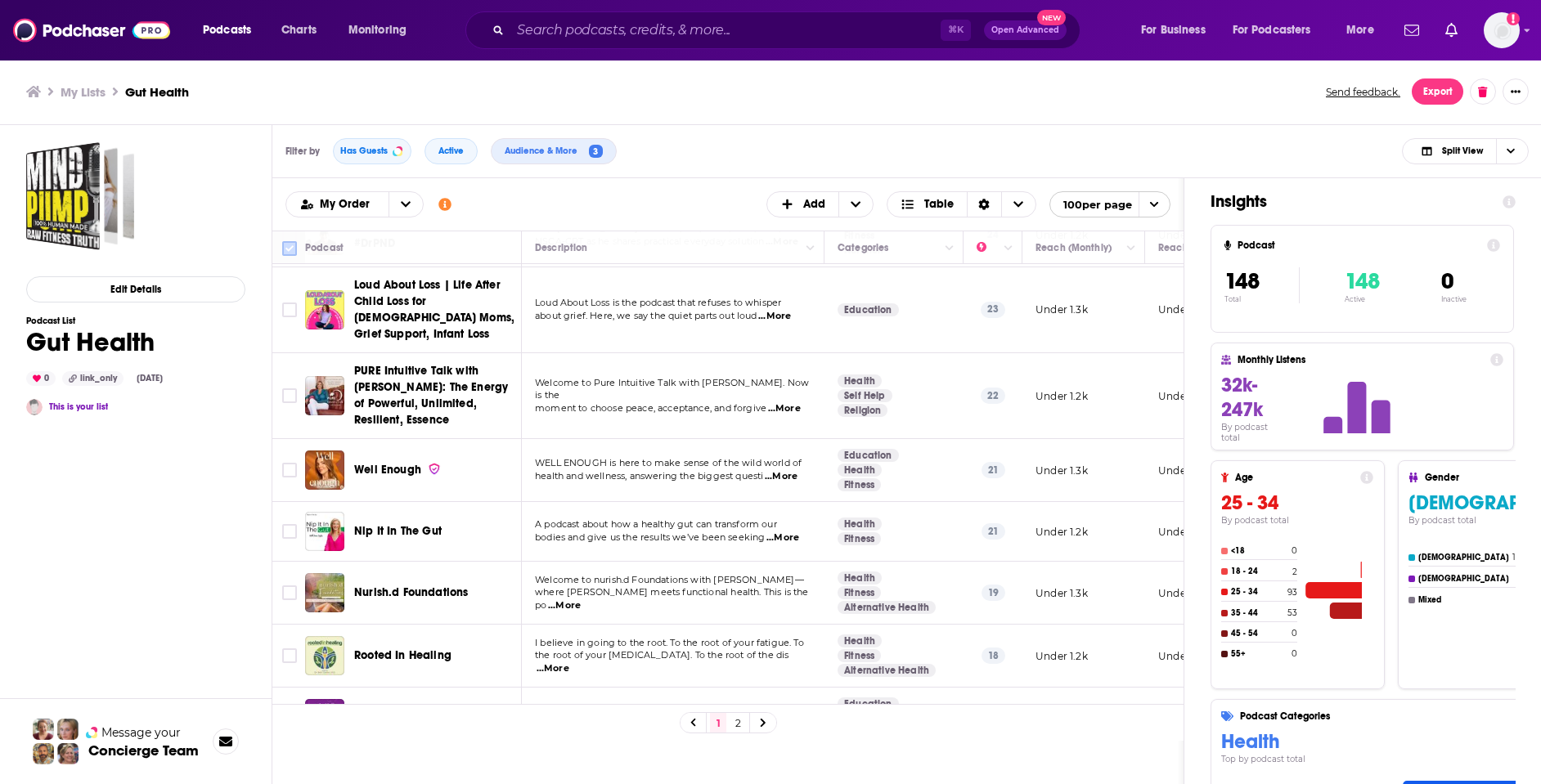
checkbox input "true"
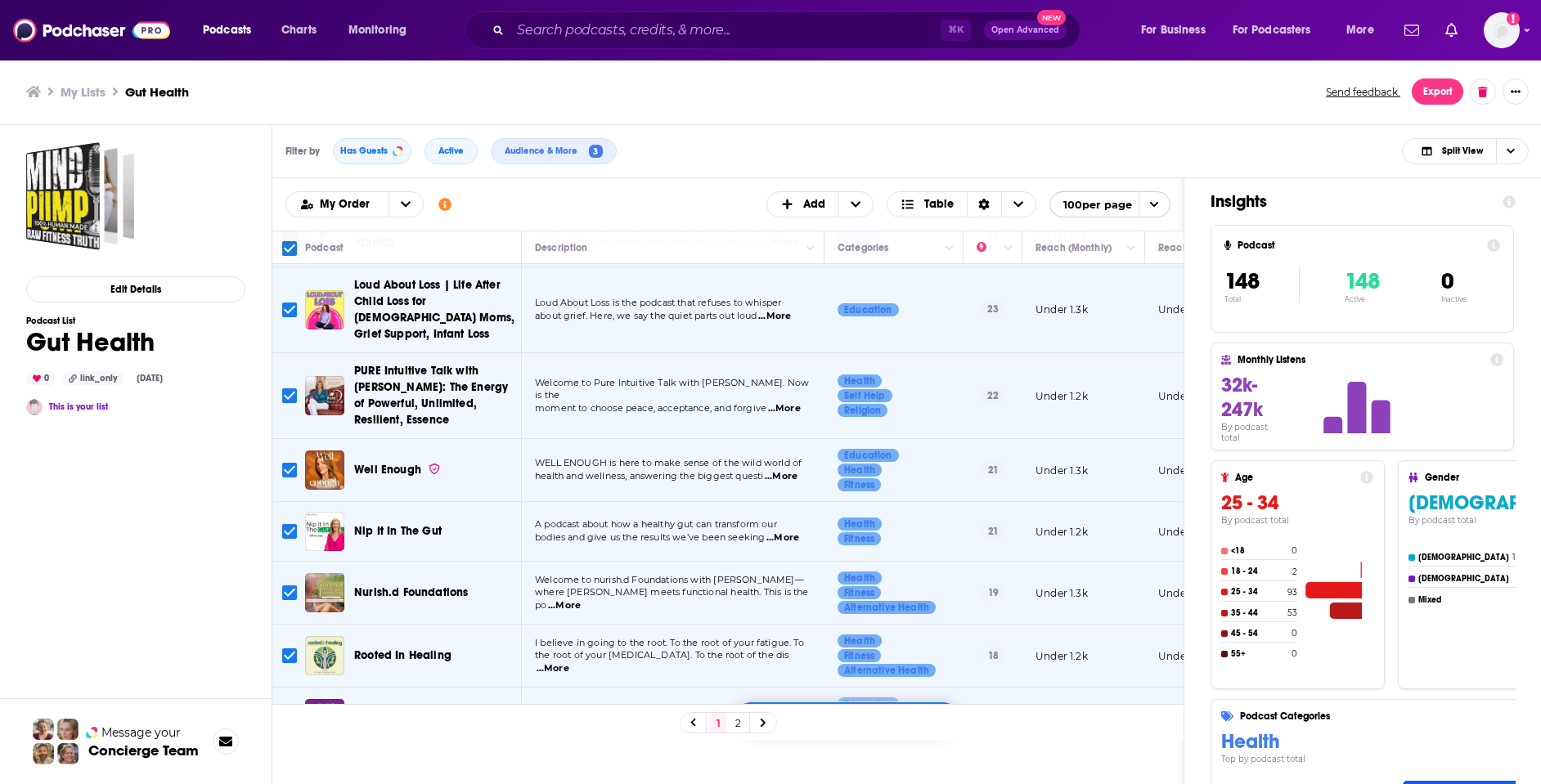
click at [857, 740] on div "Podcasts Add My Order Customize Your List Order Select the “My Order” sort and …" at bounding box center [728, 545] width 912 height 733
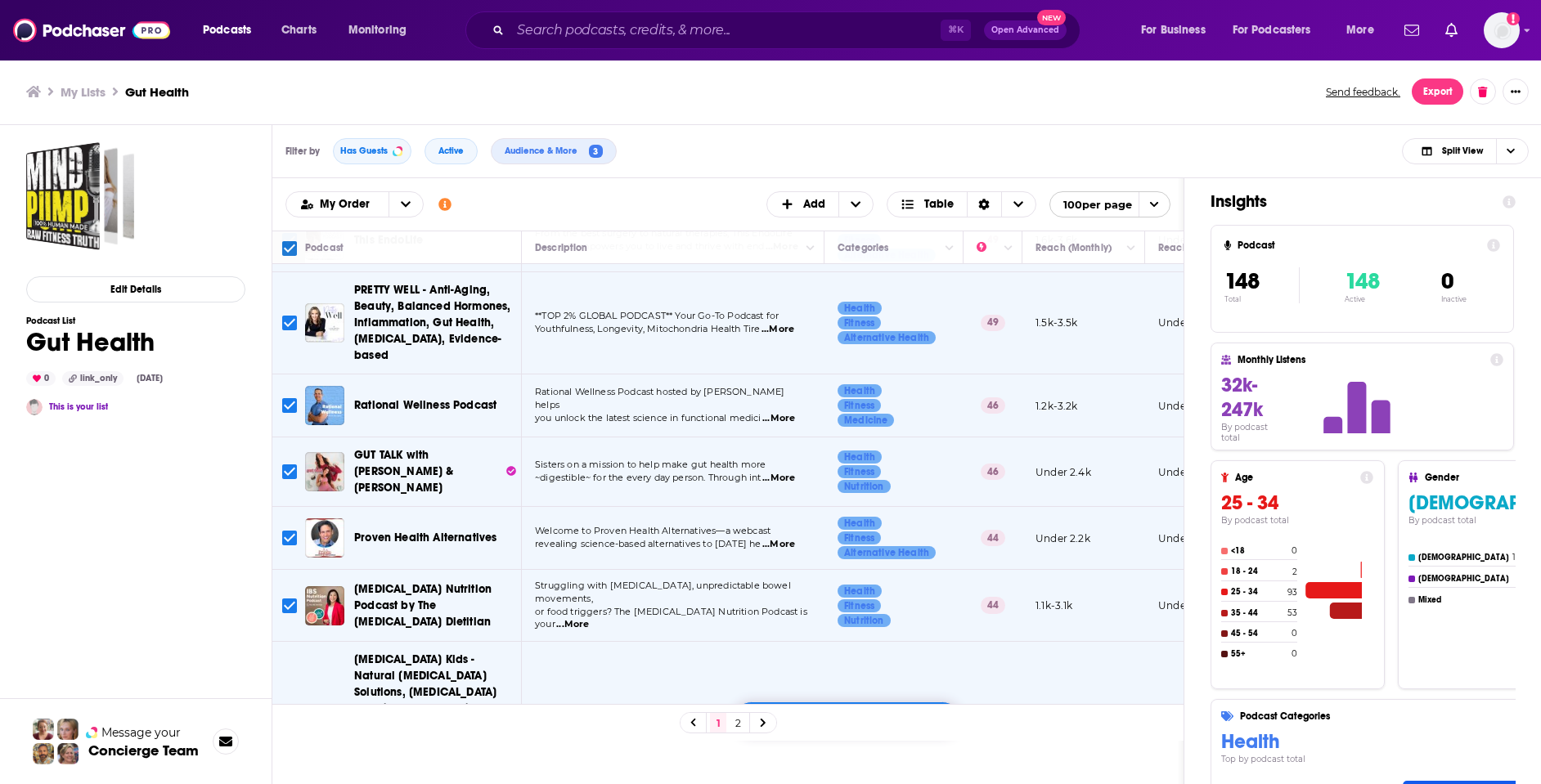
scroll to position [0, 0]
